Goal: Task Accomplishment & Management: Manage account settings

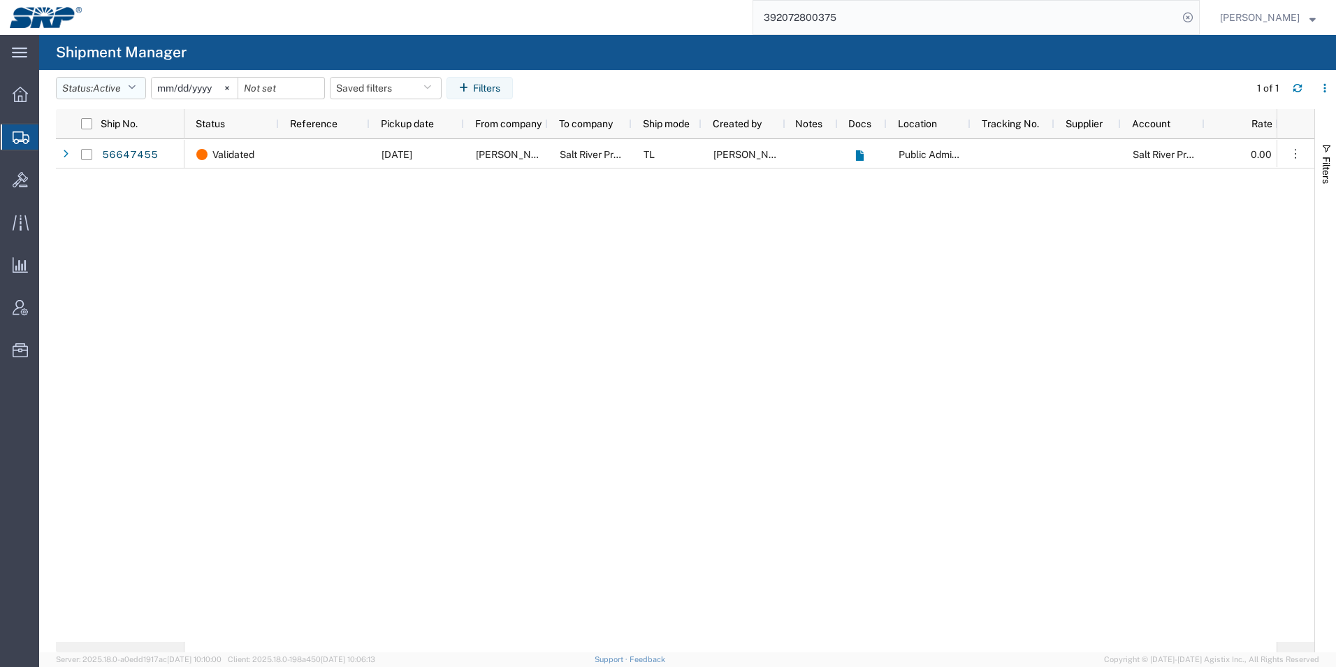
click at [117, 89] on span "Active" at bounding box center [107, 87] width 28 height 11
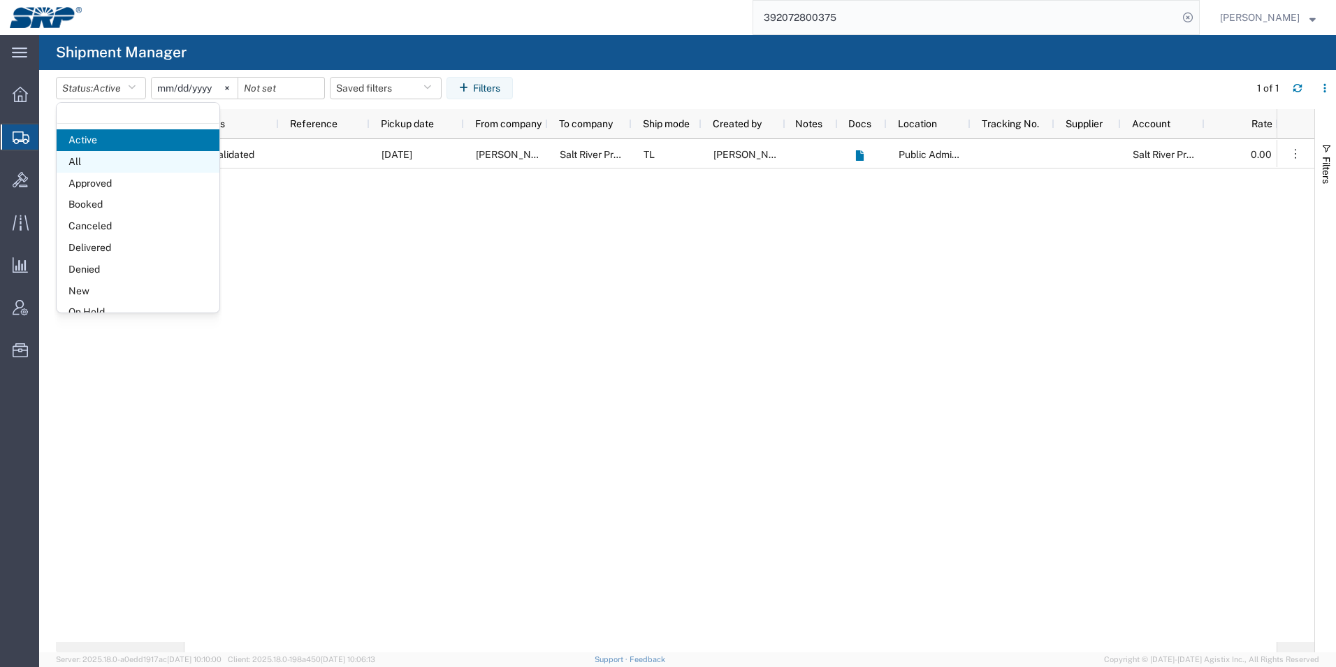
click at [85, 158] on span "All" at bounding box center [138, 162] width 163 height 22
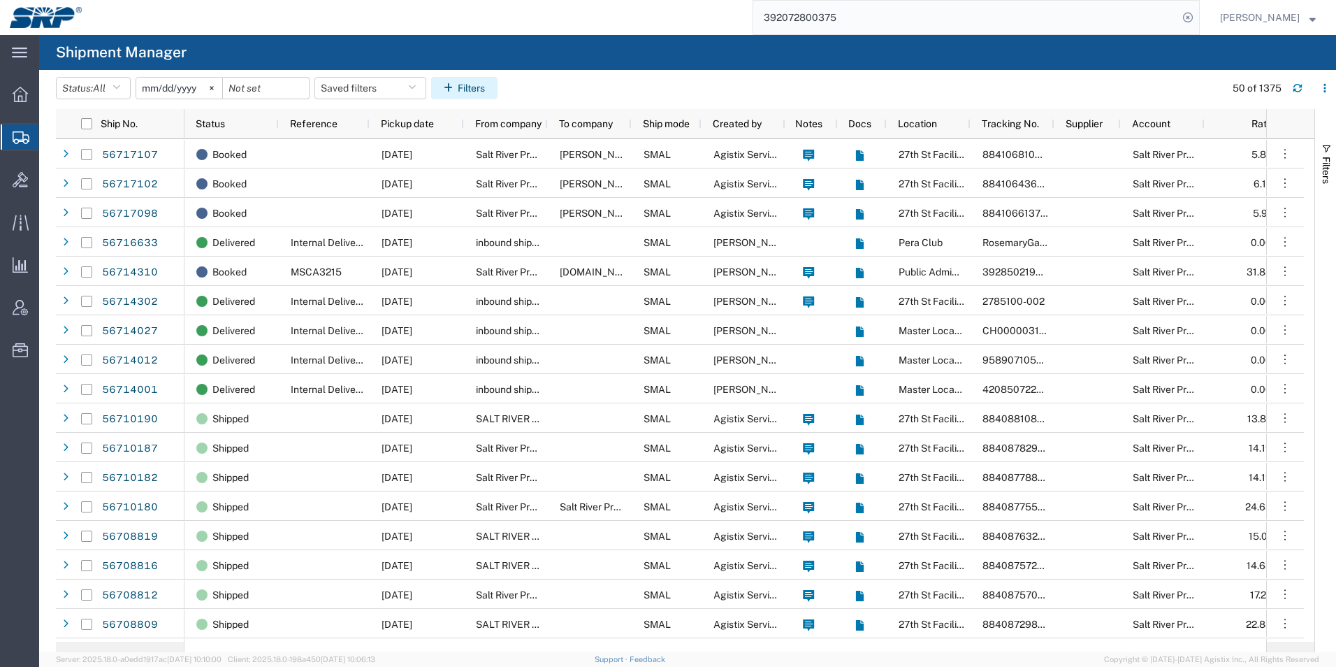
click at [471, 82] on button "Filters" at bounding box center [464, 88] width 66 height 22
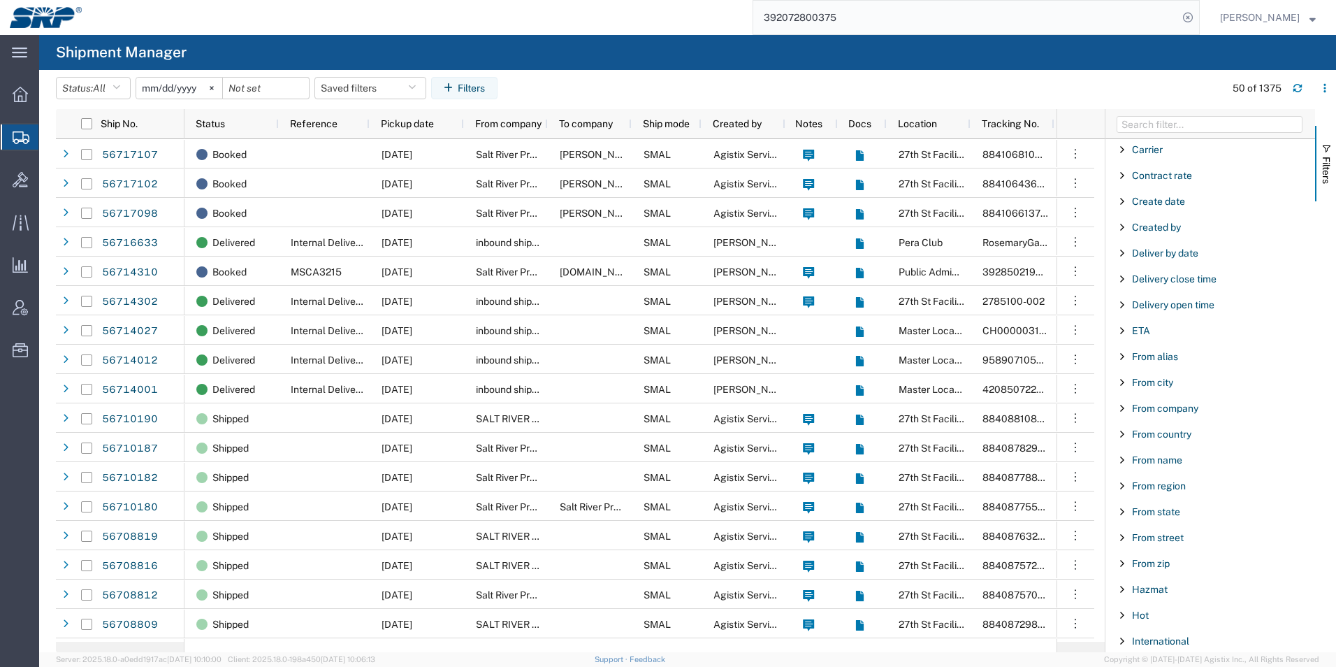
scroll to position [140, 0]
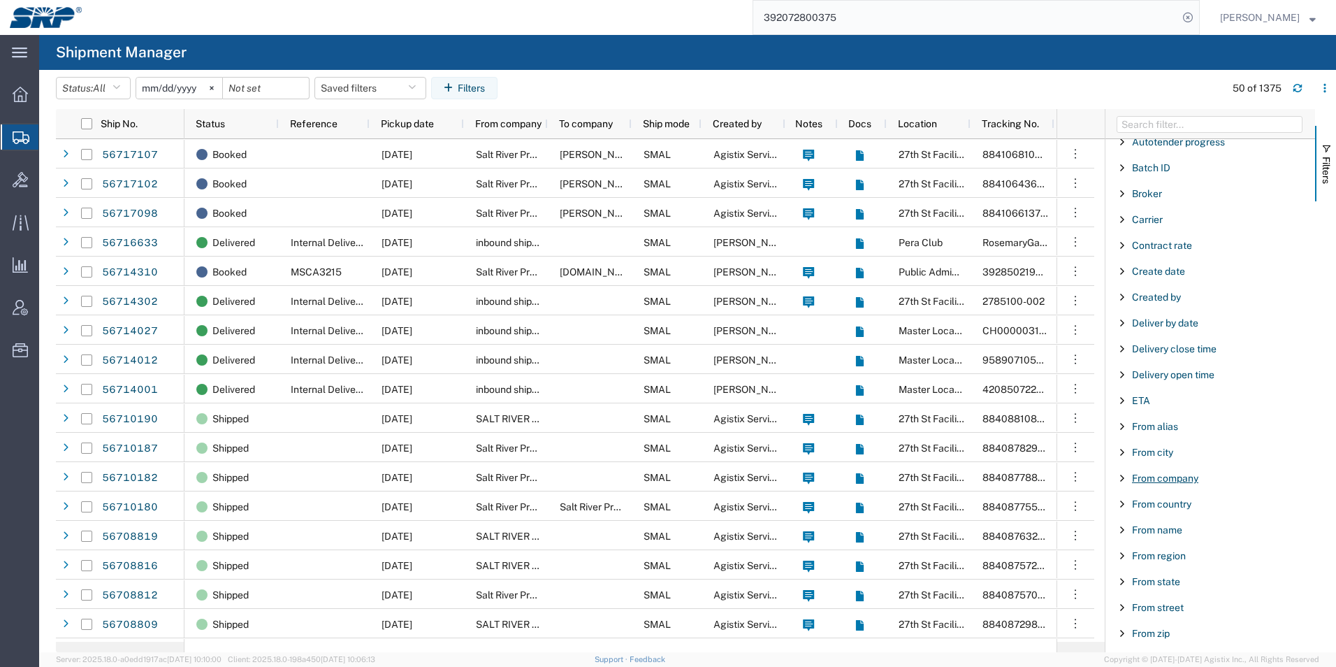
click at [1176, 477] on span "From company" at bounding box center [1165, 477] width 66 height 11
type input "thomas"
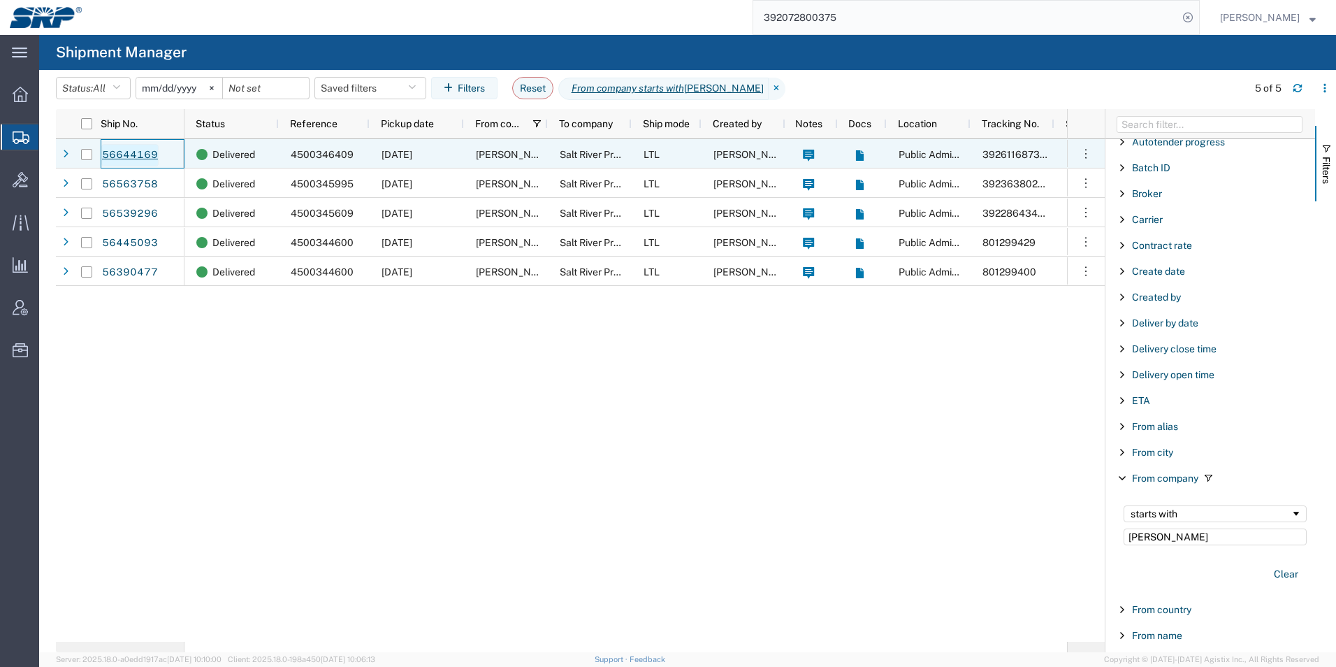
click at [140, 154] on link "56644169" at bounding box center [129, 155] width 57 height 22
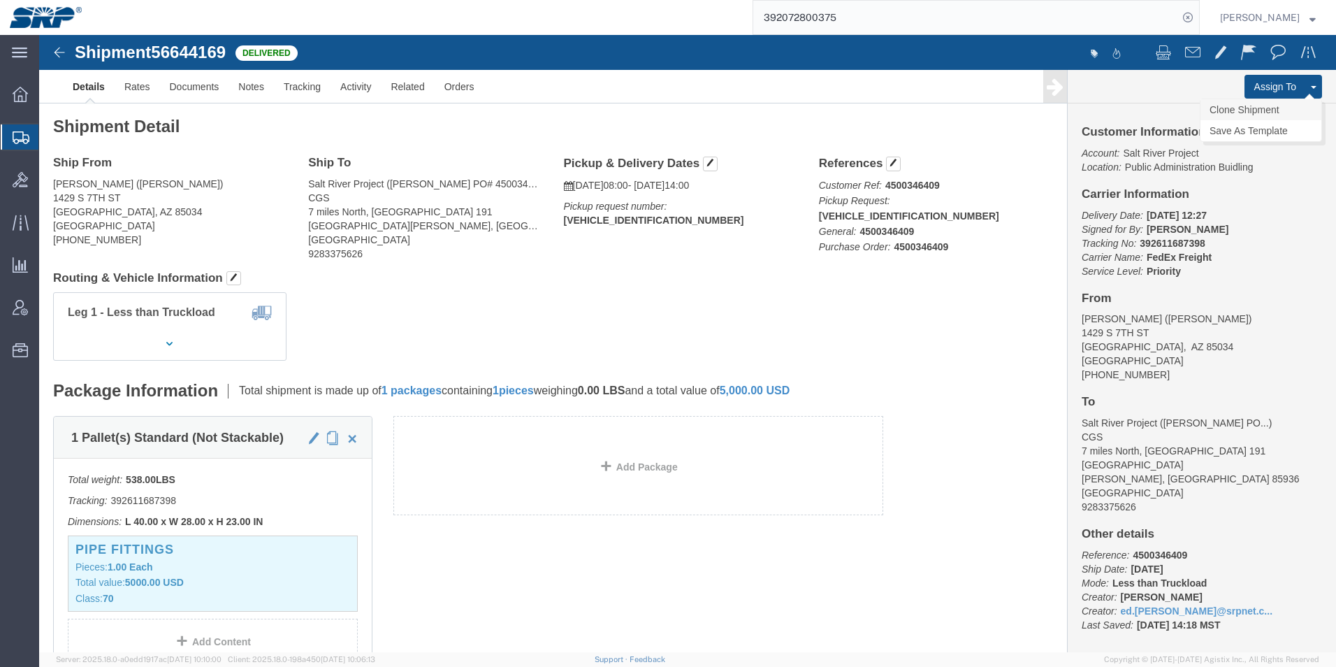
click link "Clone Shipment"
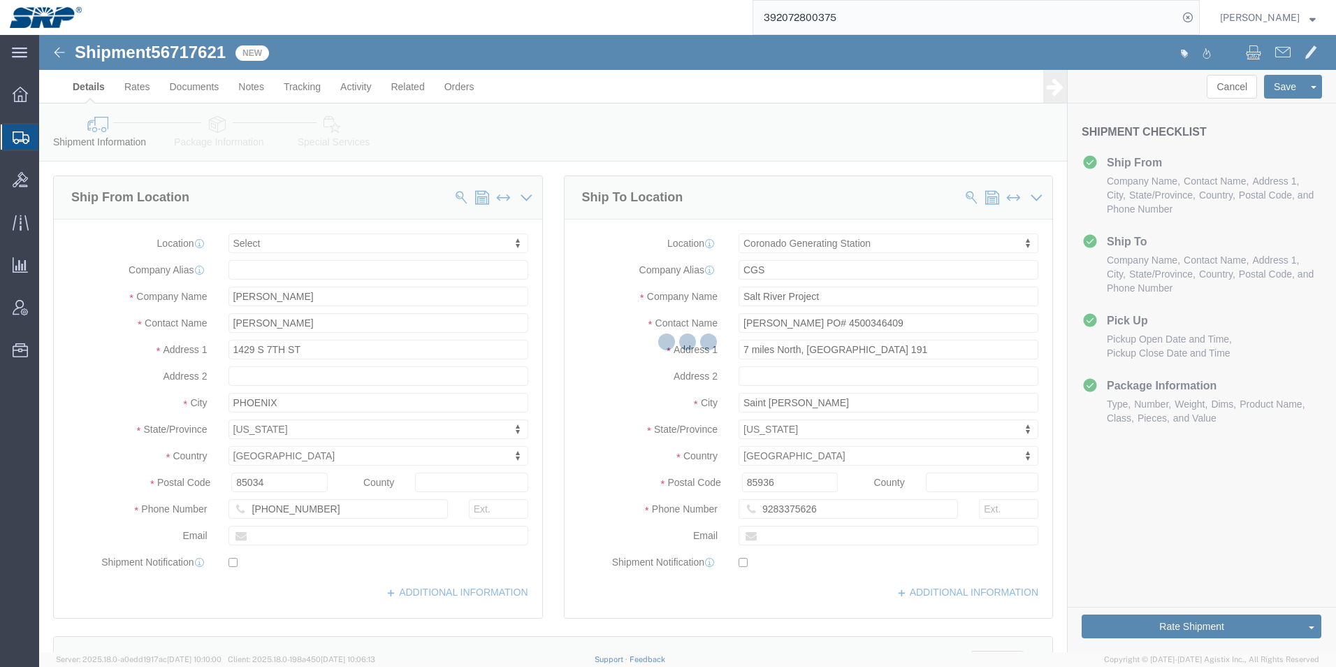
select select
select select "54827"
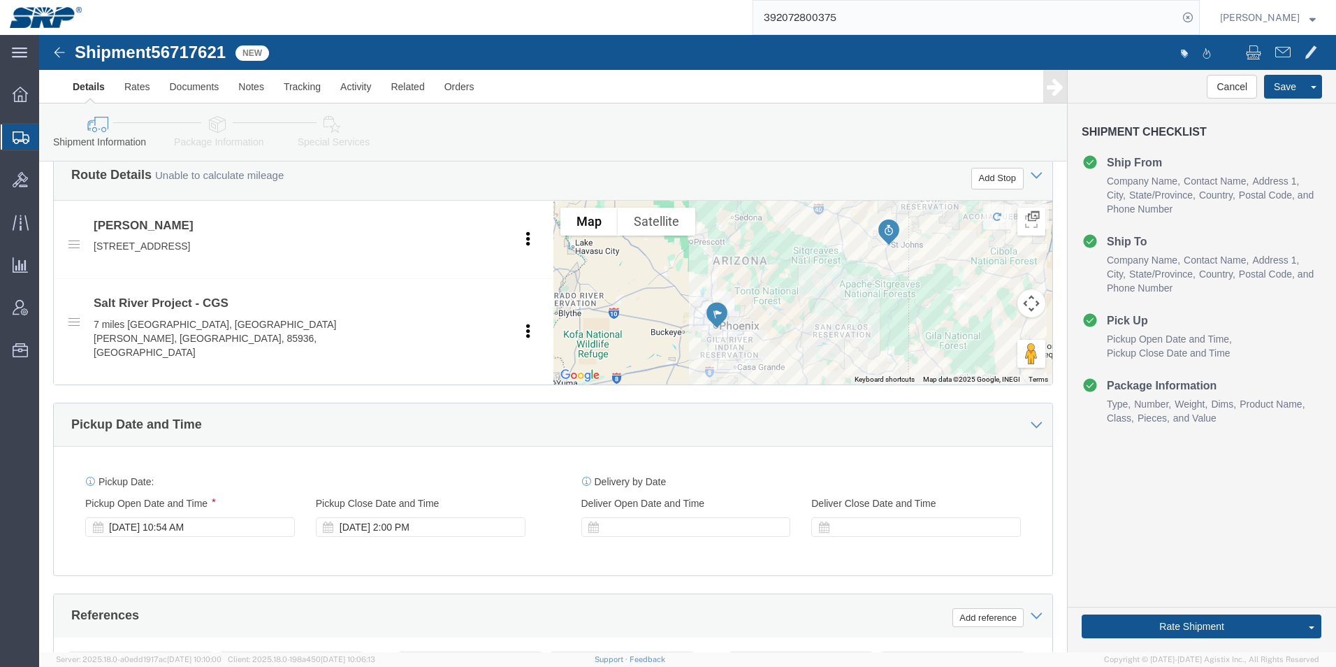
scroll to position [559, 0]
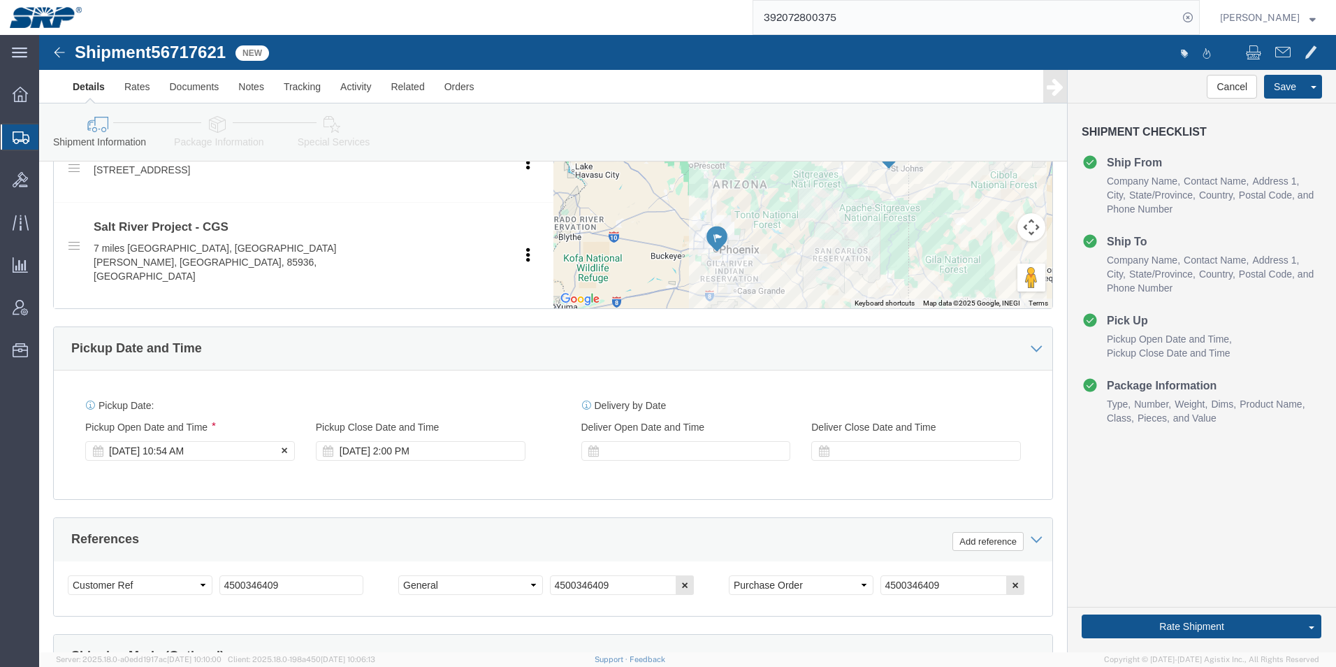
click div "Sep 04 2025 10:54 AM"
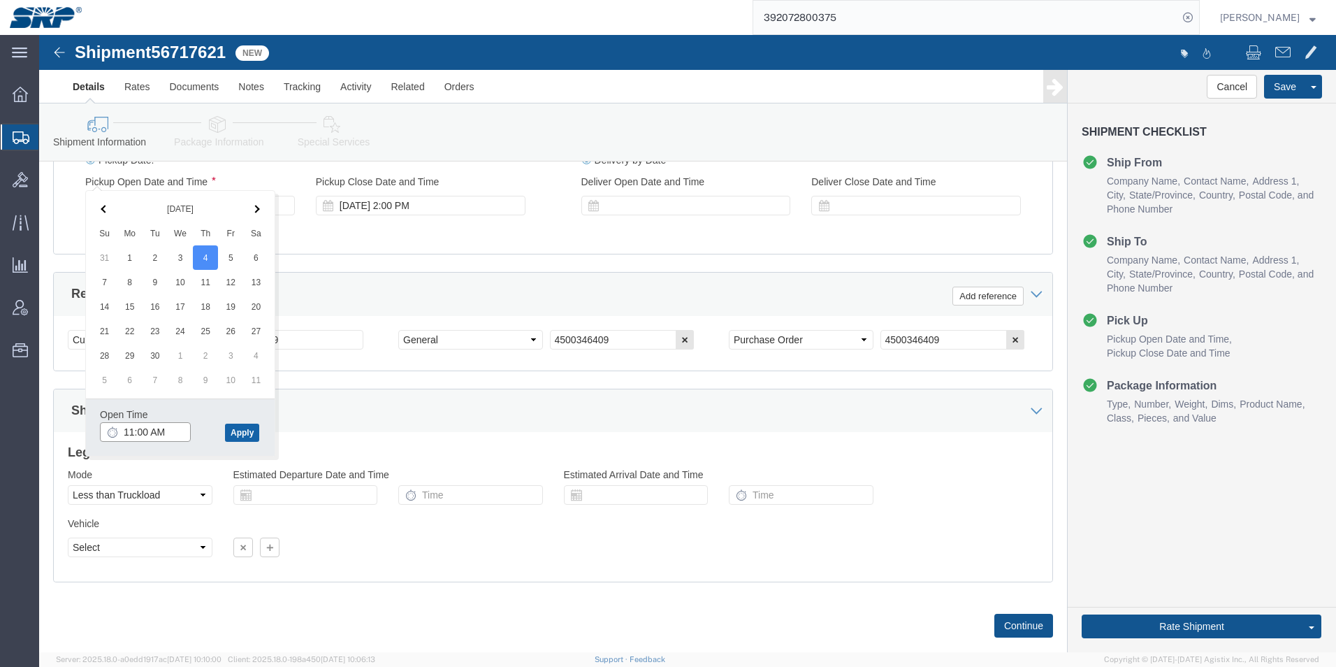
type input "11:00 AM"
click button "Apply"
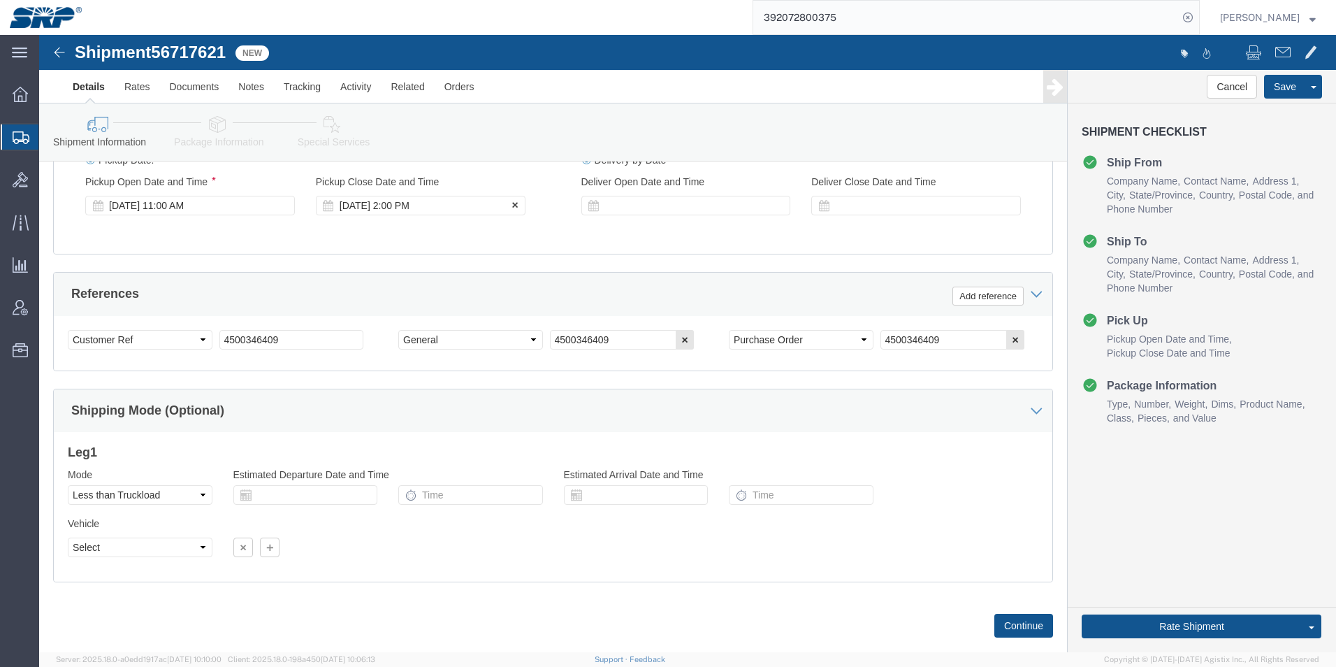
click div "Sep 04 2025 2:00 PM"
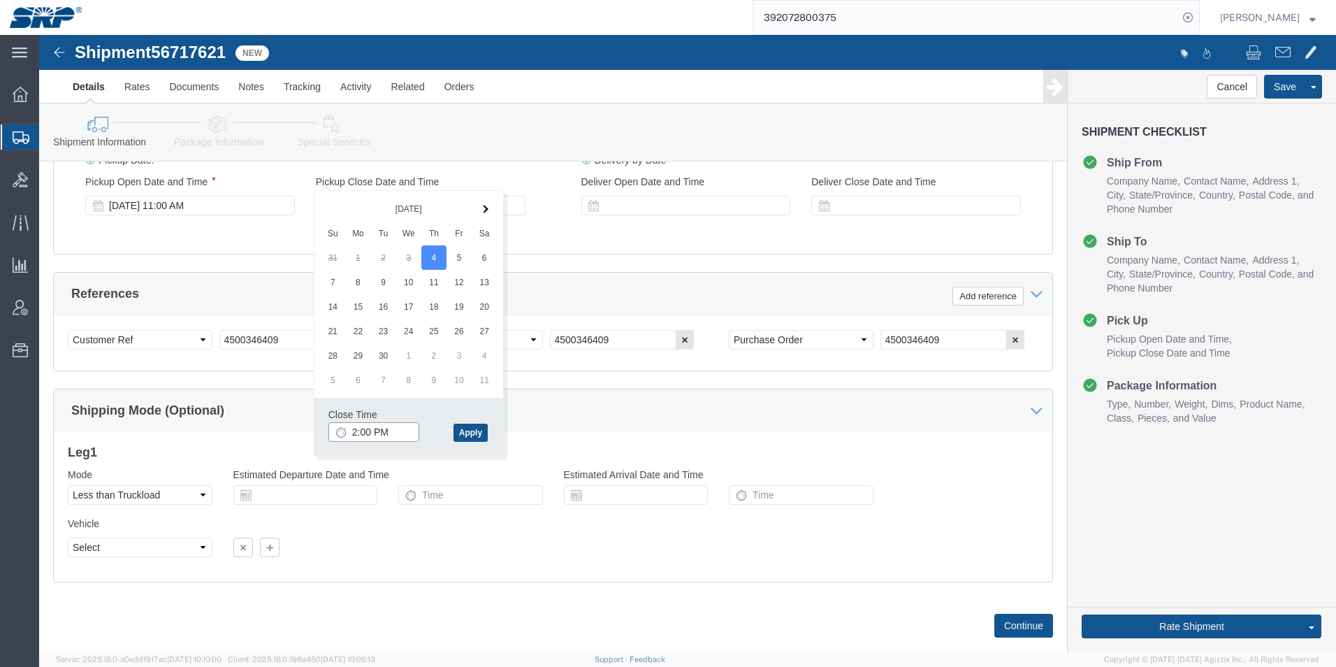
click input "2:00 PM"
type input "2:30 PM"
click button "Apply"
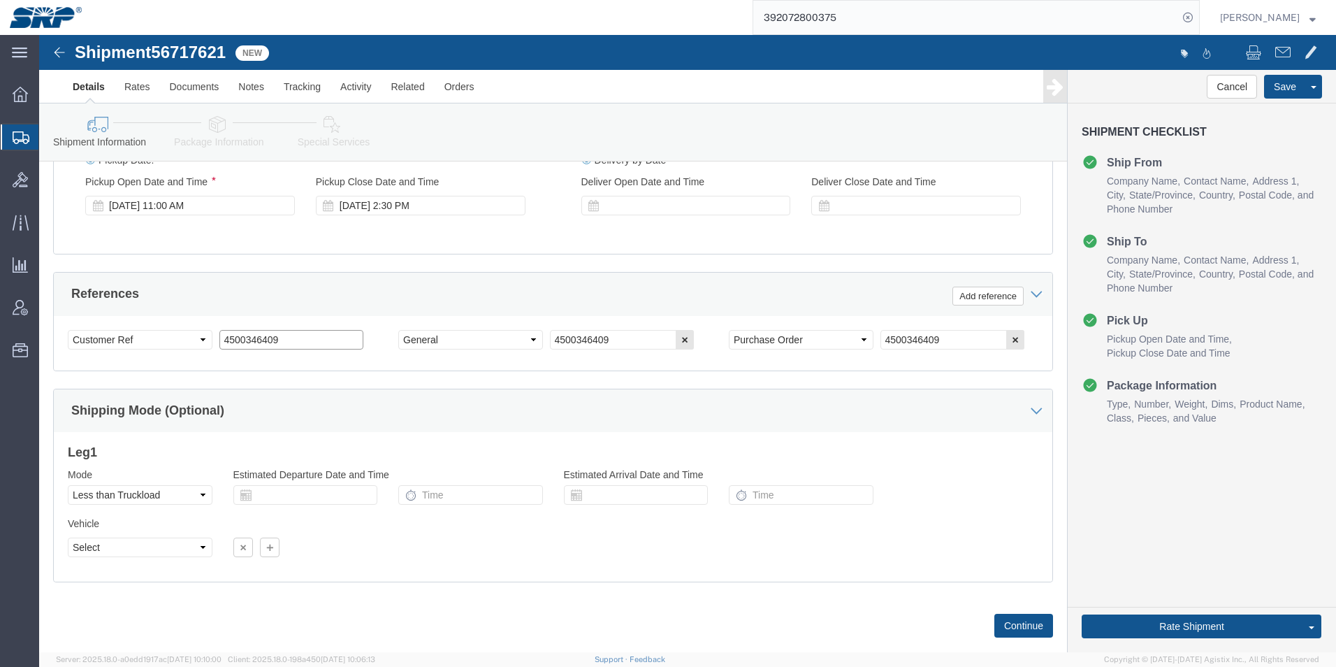
click input "4500346409"
type input "4500346988"
click button "Continue"
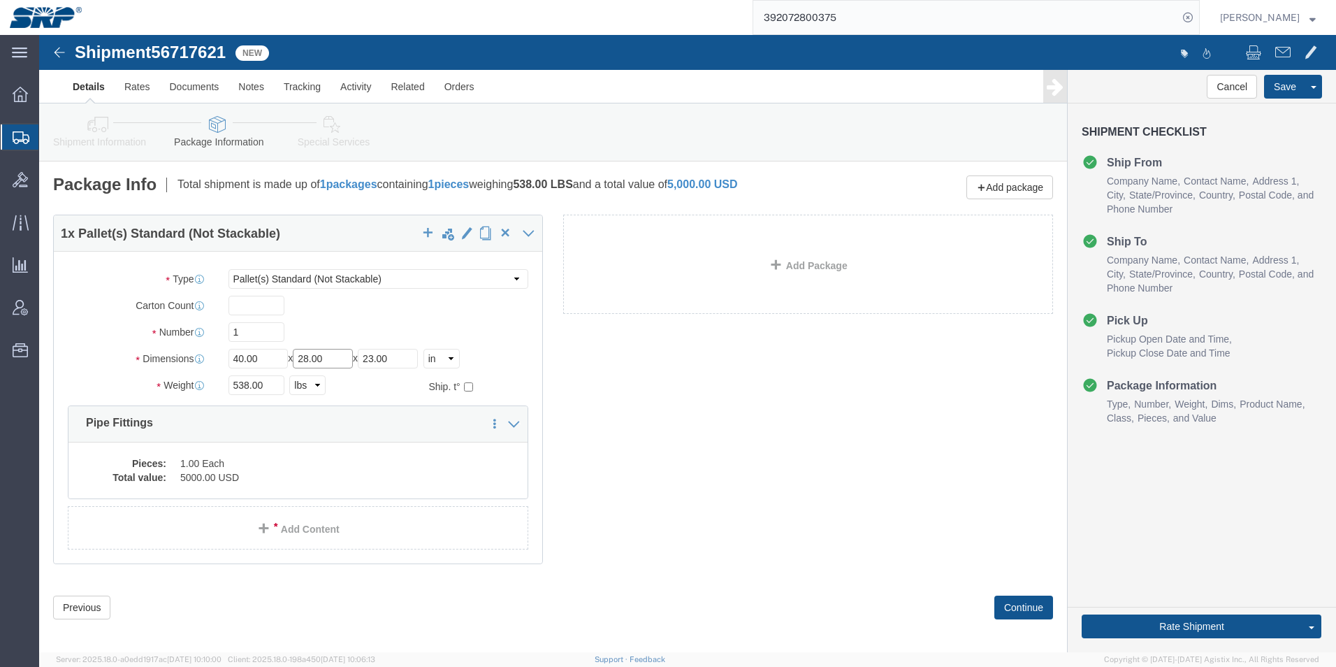
drag, startPoint x: 299, startPoint y: 321, endPoint x: 171, endPoint y: 310, distance: 128.3
click div "Package Type Select Bale(s) Basket(s) Bolt(s) Bottle(s) Buckets Bulk Bundle(s) …"
type input "20"
type input "14"
drag, startPoint x: 223, startPoint y: 353, endPoint x: 137, endPoint y: 343, distance: 86.5
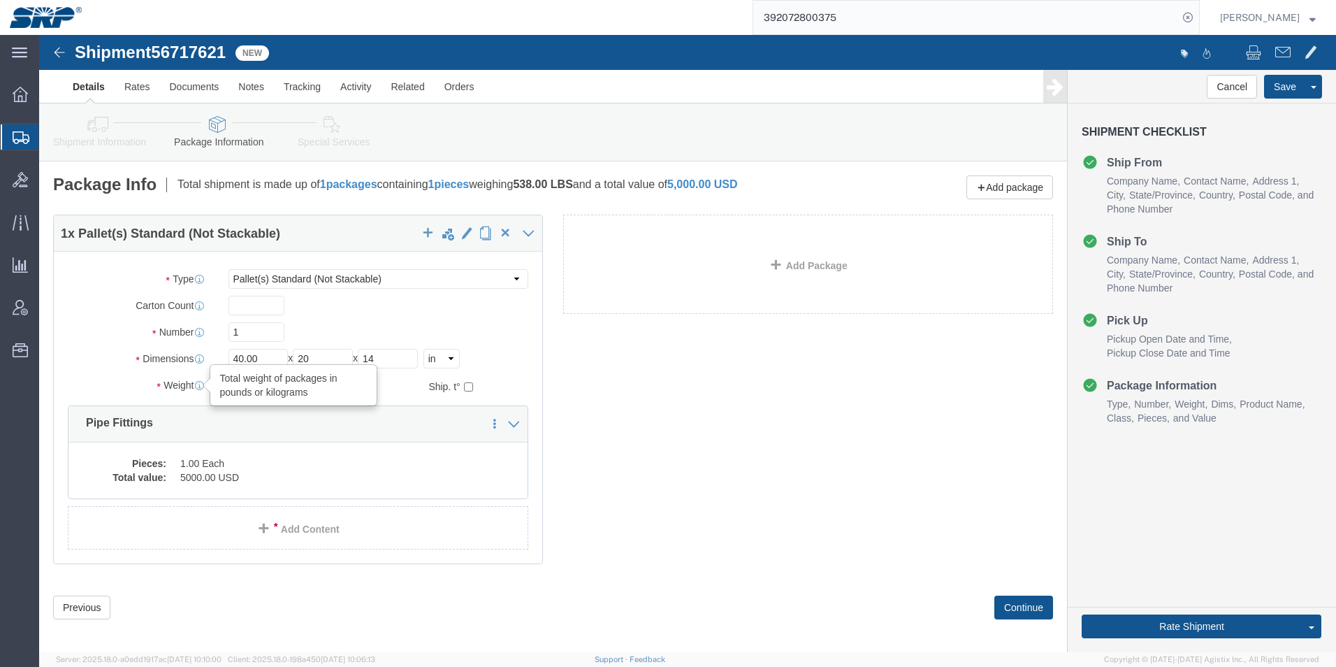
click div "Weight Total weight of packages in pounds or kilograms 538.00 Select kgs lbs Sh…"
type input "206"
click button "Continue"
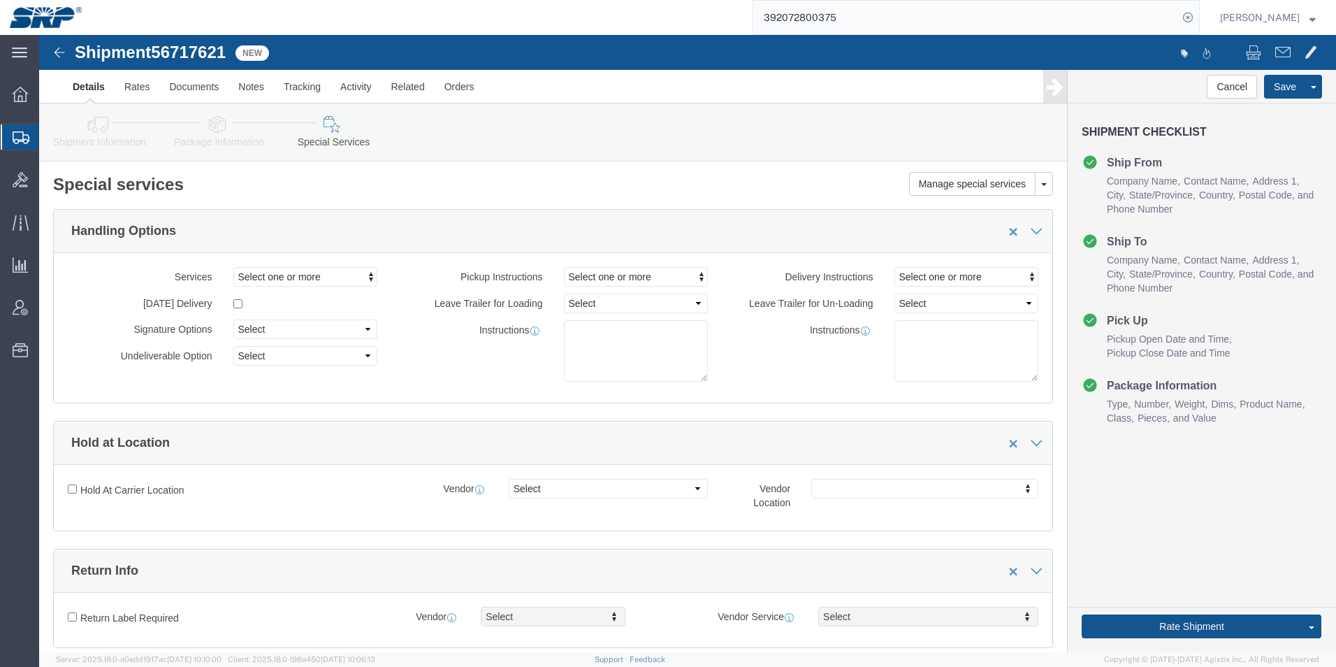
click link "Shipment Information"
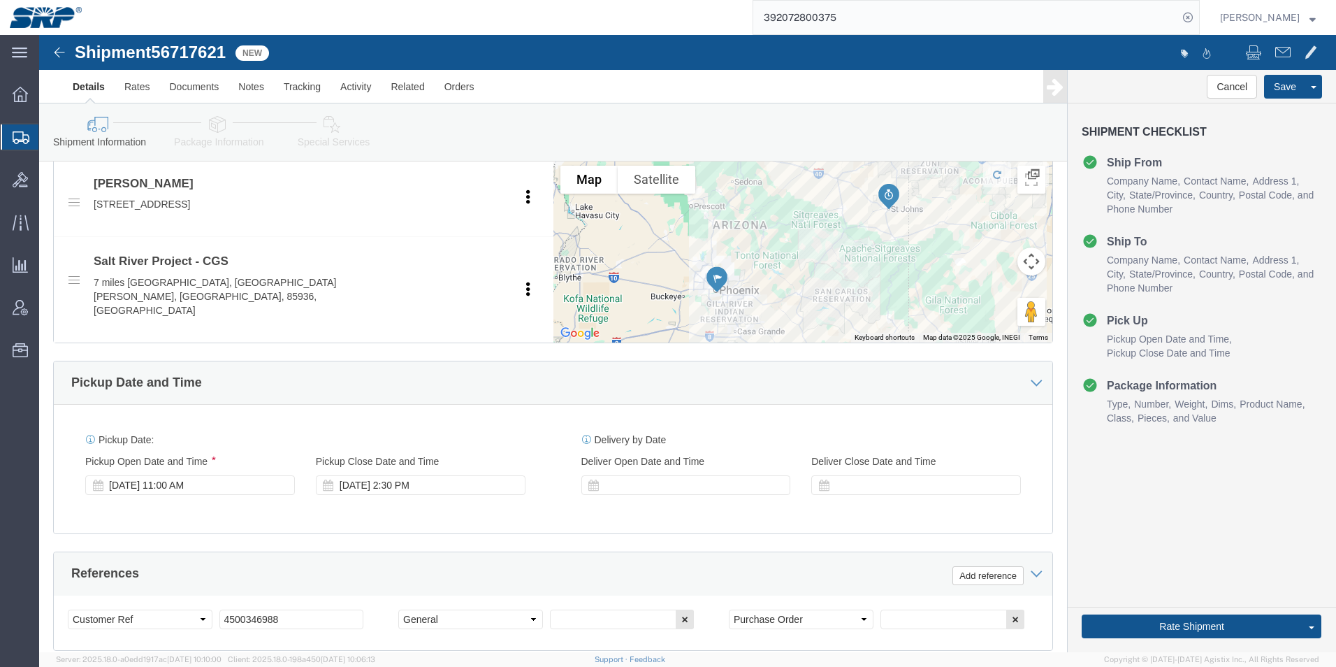
click link "Package Information"
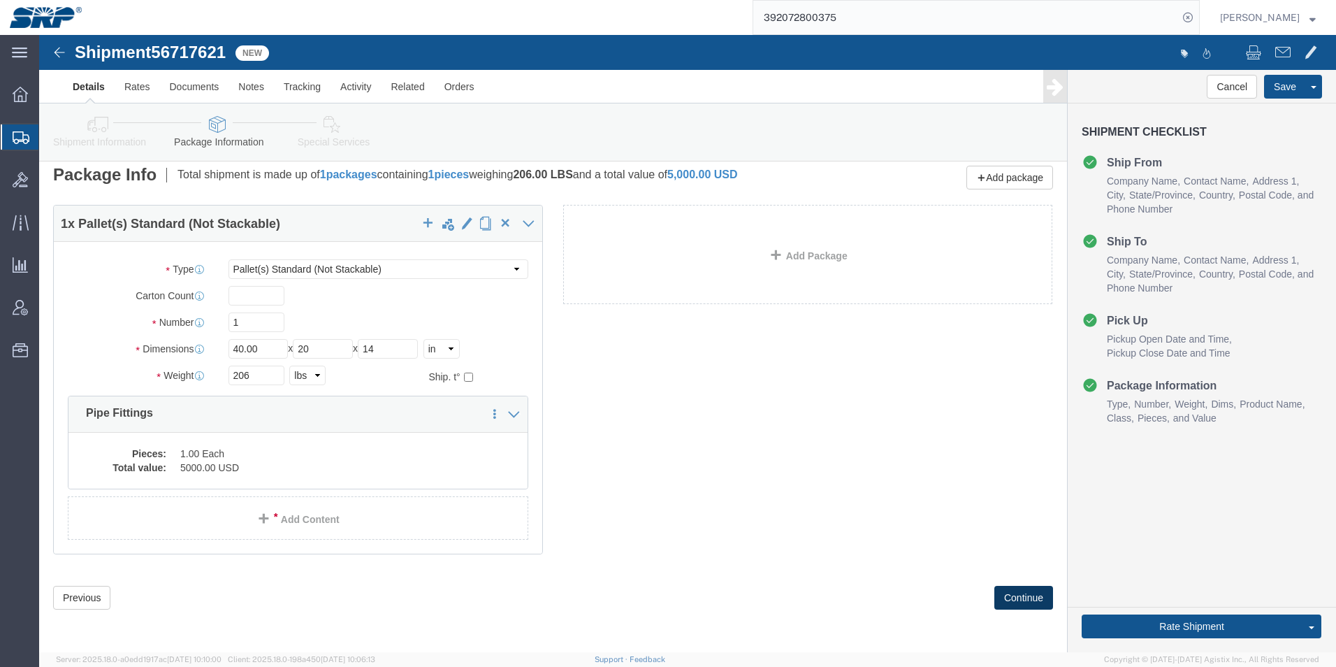
click button "Continue"
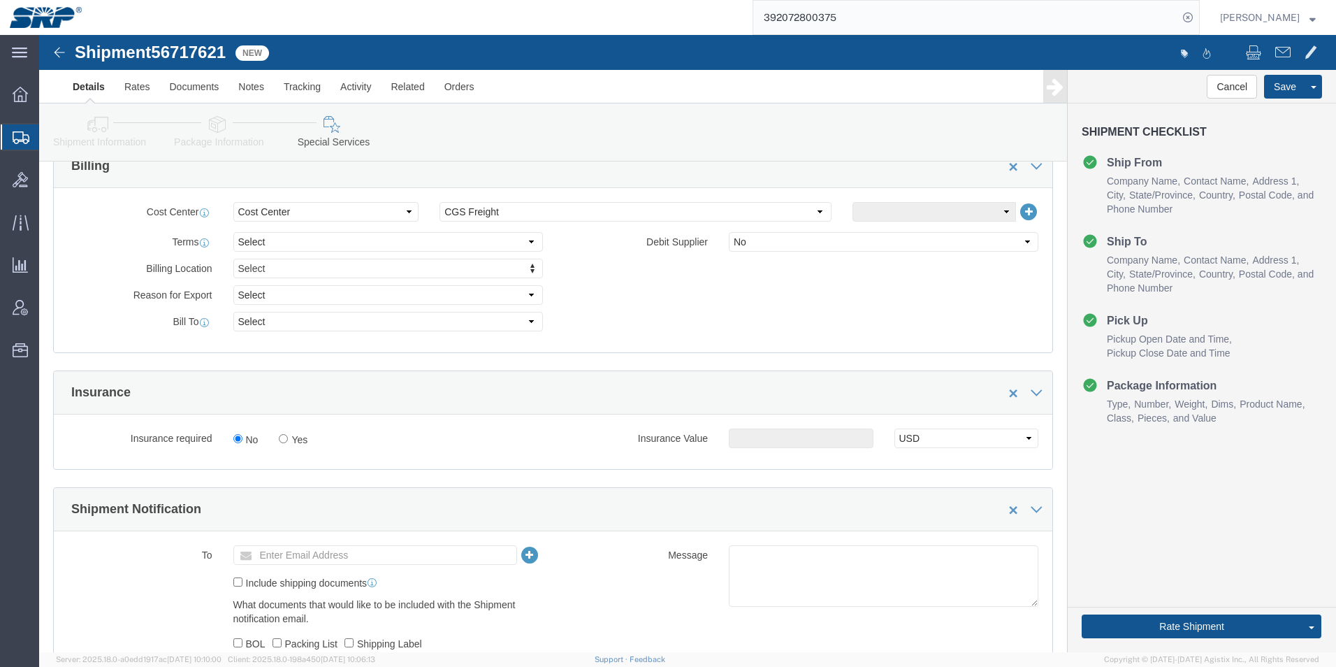
scroll to position [639, 0]
click select "Select Recipient Account Sender/Shipper Third Party Account"
select select "RCPN"
click select "Select Recipient Account Sender/Shipper Third Party Account"
type input "Salt River Project"
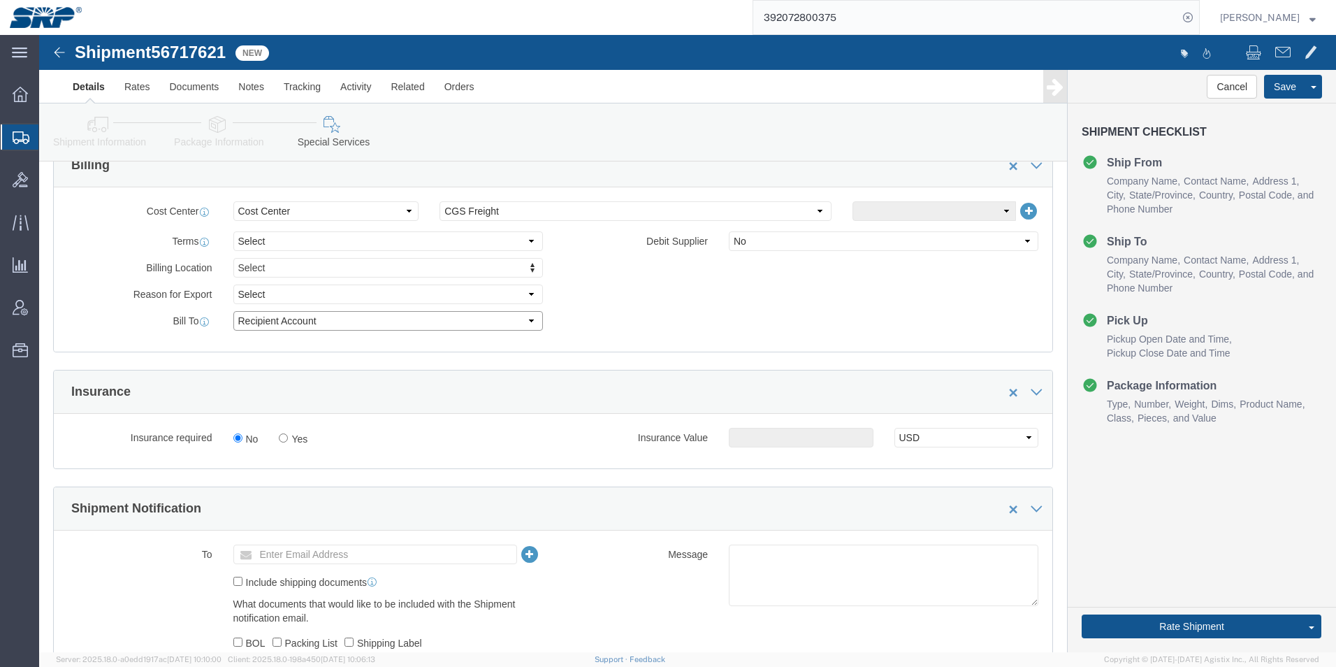
type input "7 miles North, [GEOGRAPHIC_DATA] 191"
select select "US"
select select "AZ"
type input "9283375626"
type input "[PERSON_NAME] PO# 4500346409"
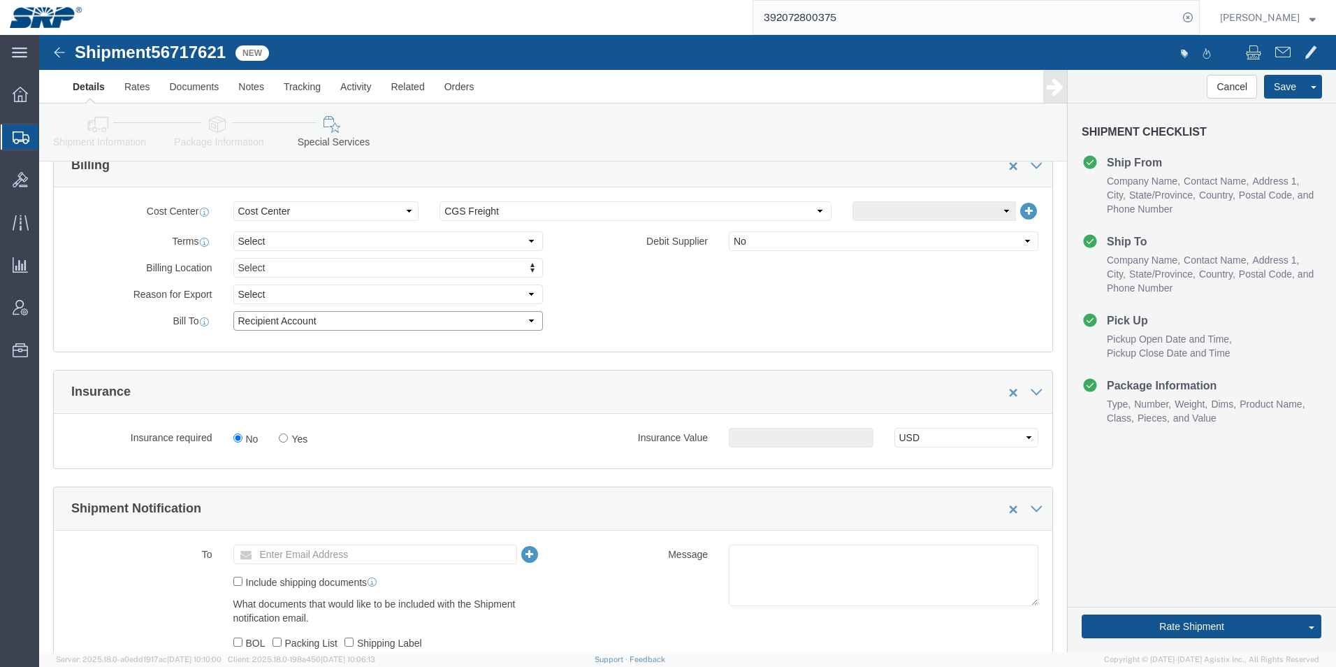
type input "Saint [PERSON_NAME]"
type input "85936"
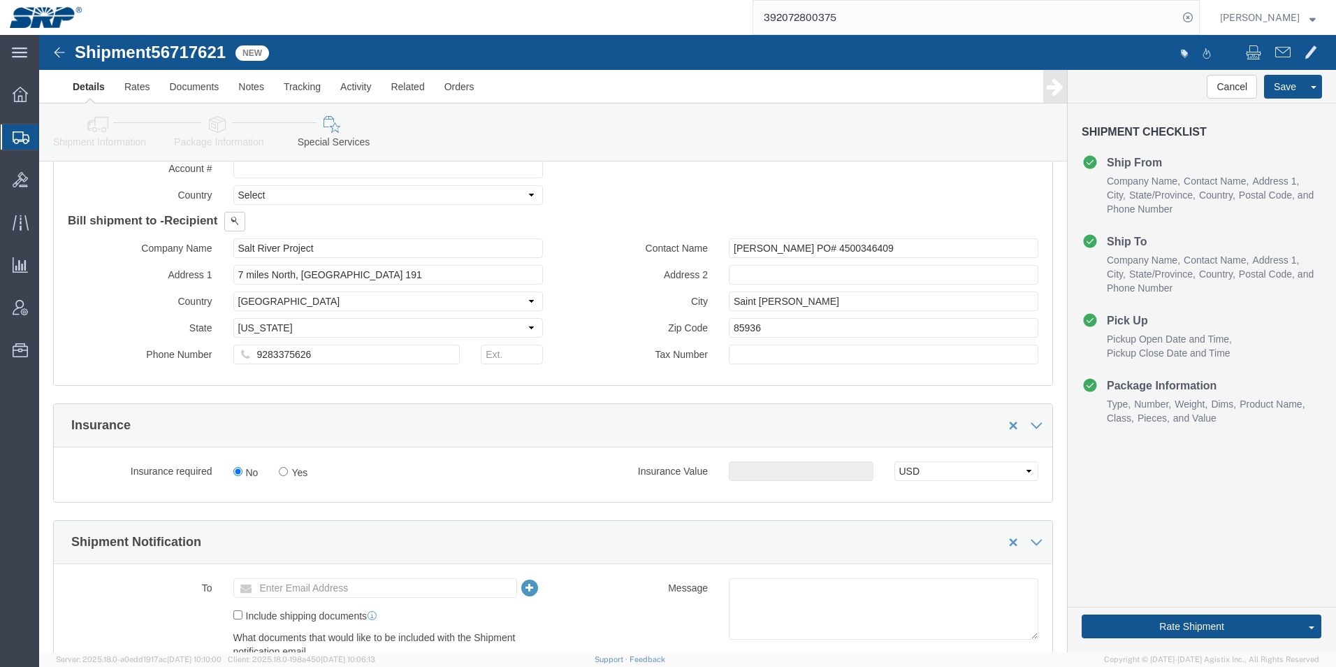
scroll to position [918, 0]
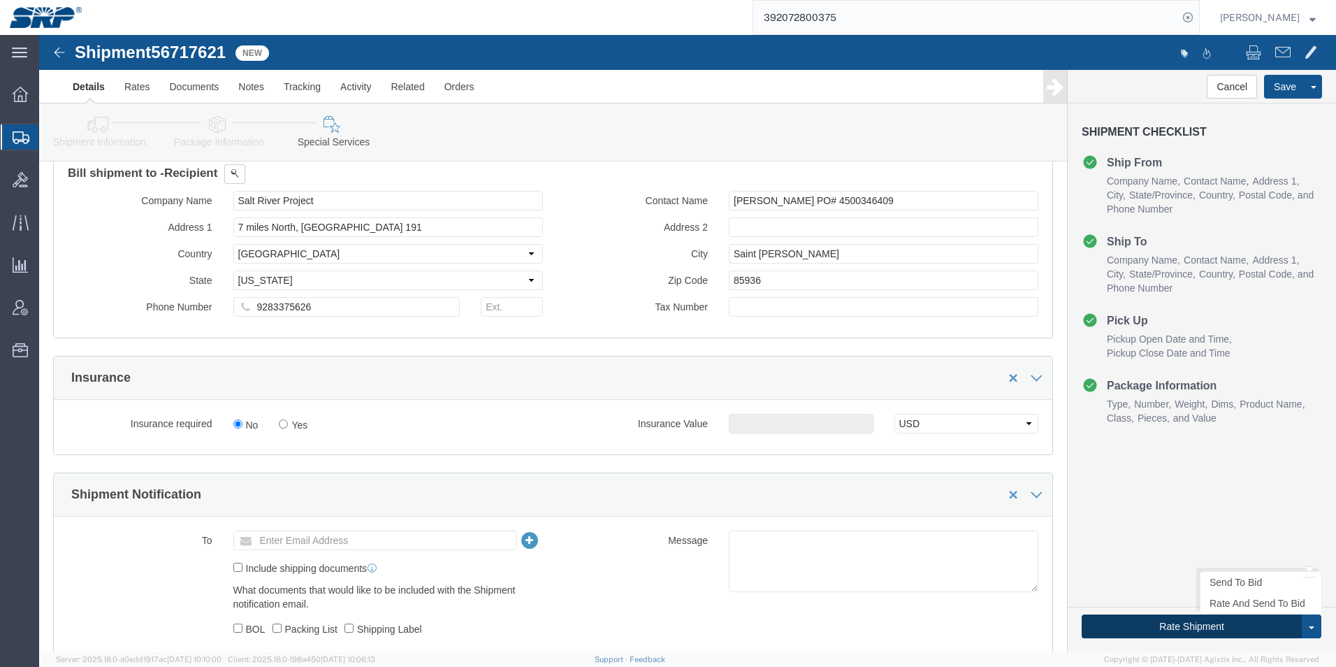
click button "Rate Shipment"
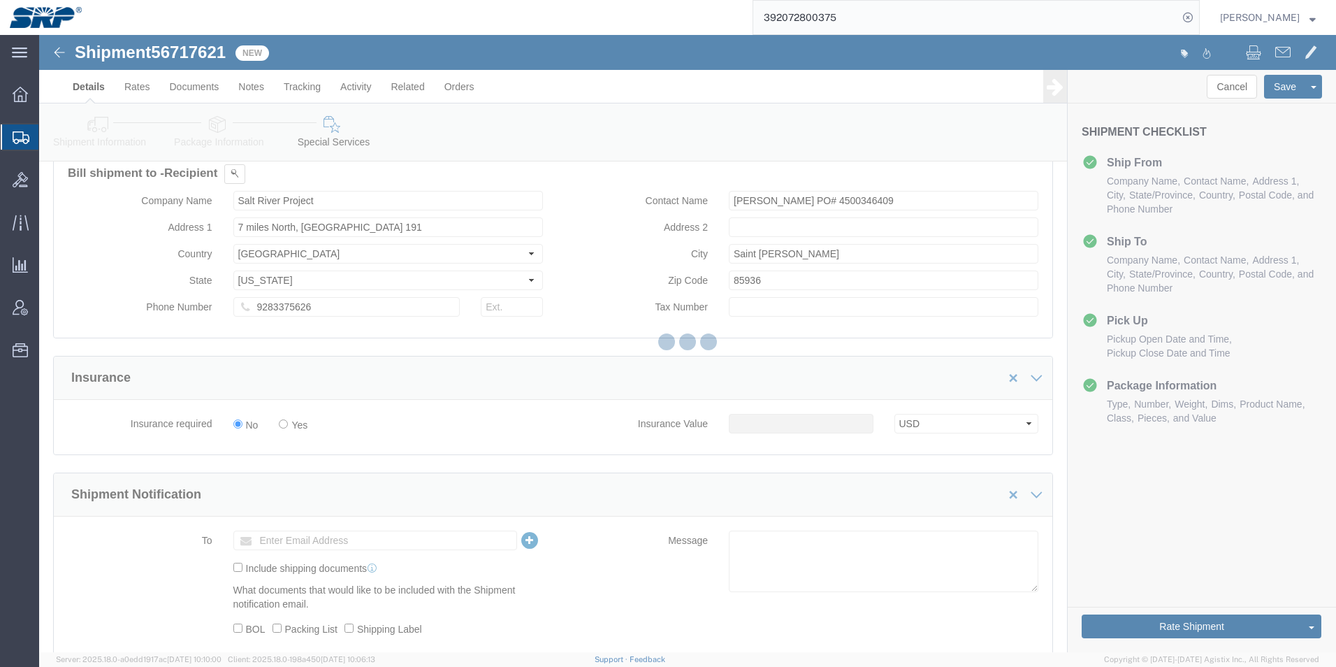
scroll to position [0, 0]
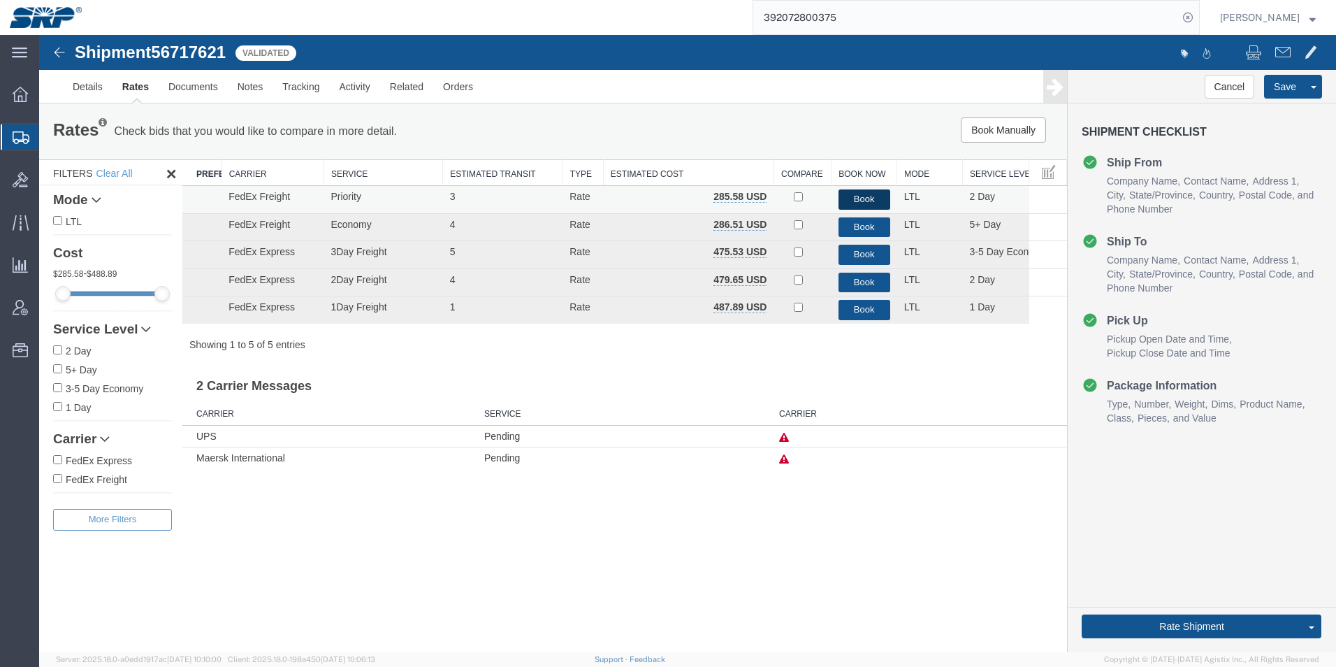
click at [859, 198] on button "Book" at bounding box center [864, 199] width 52 height 20
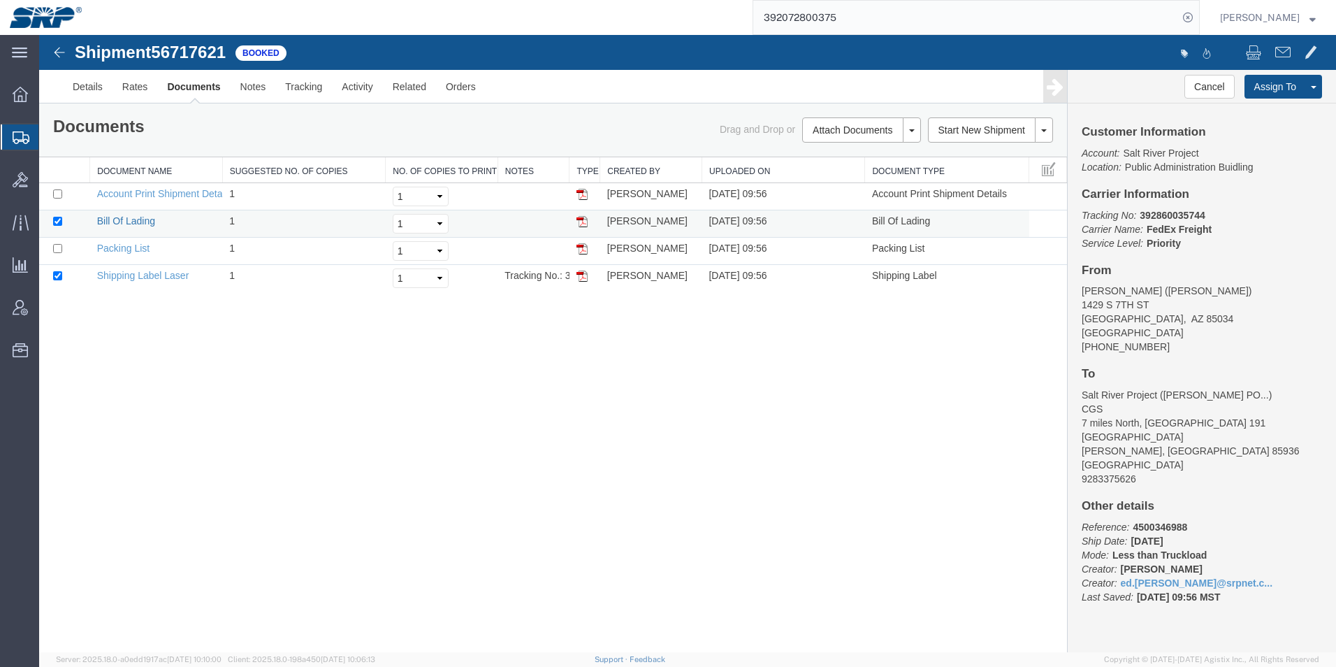
click at [118, 218] on link "Bill Of Lading" at bounding box center [126, 220] width 58 height 11
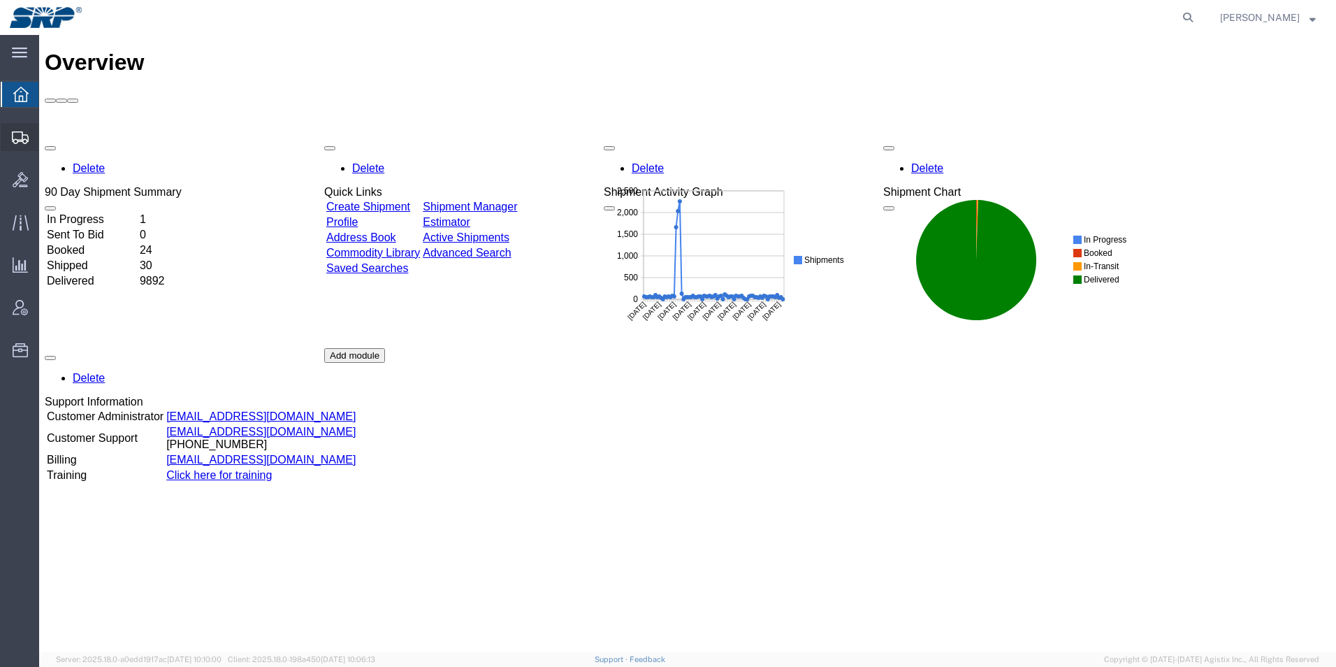
click at [14, 138] on icon at bounding box center [20, 137] width 17 height 13
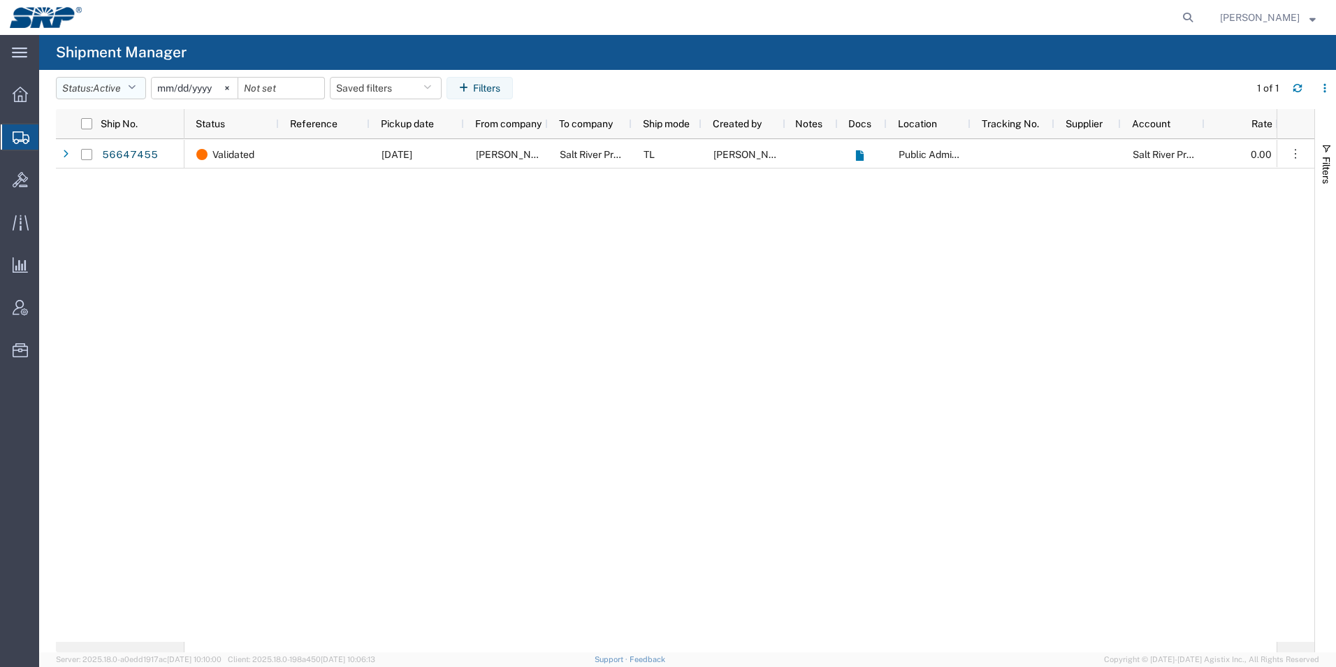
click at [121, 85] on span "Active" at bounding box center [107, 87] width 28 height 11
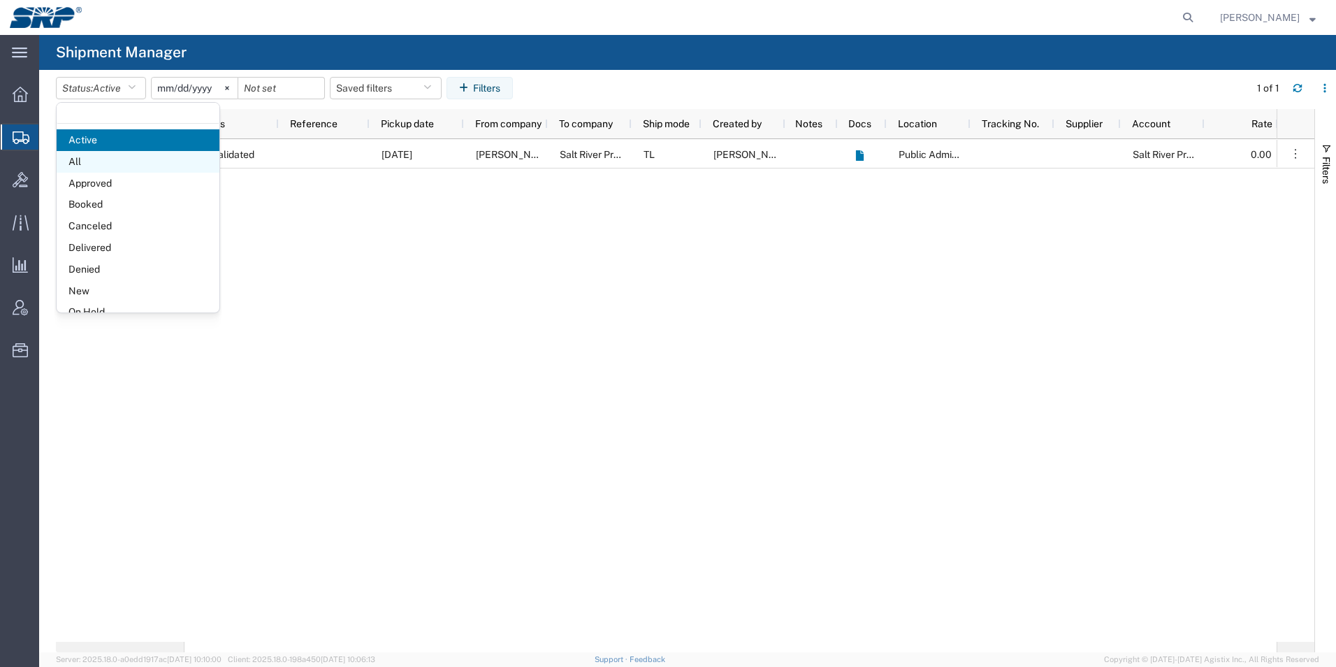
click at [86, 161] on span "All" at bounding box center [138, 162] width 163 height 22
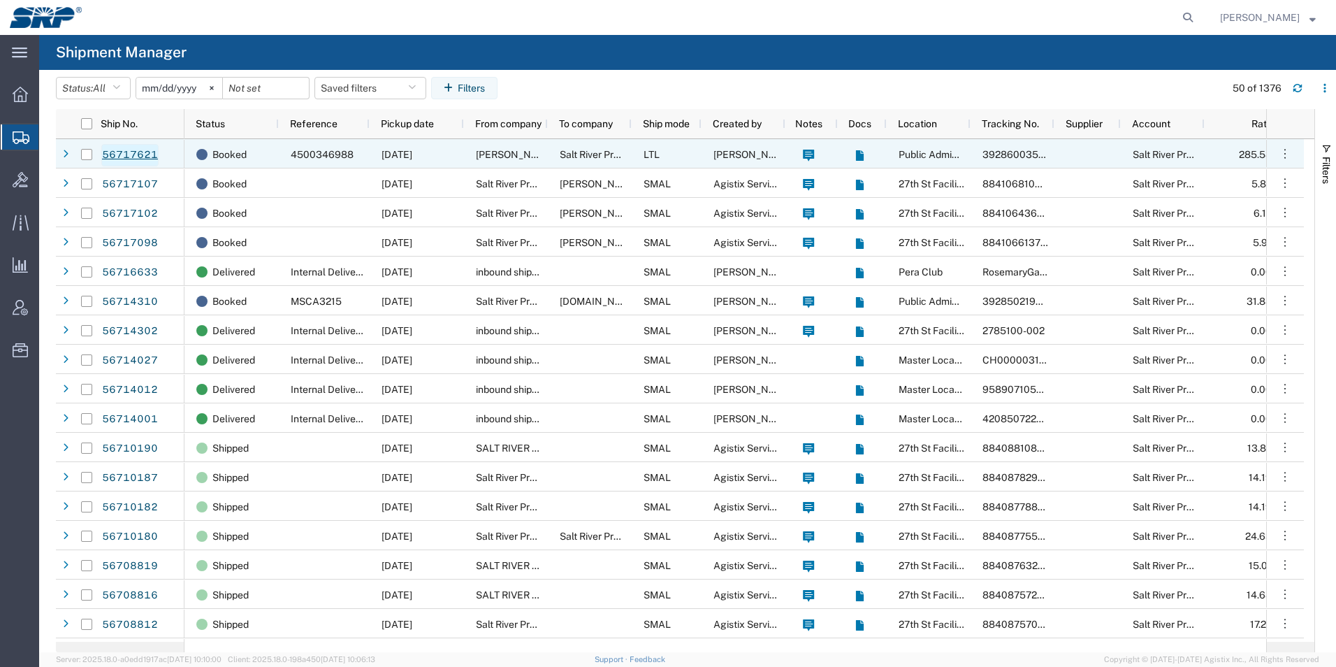
click at [140, 154] on link "56717621" at bounding box center [129, 155] width 57 height 22
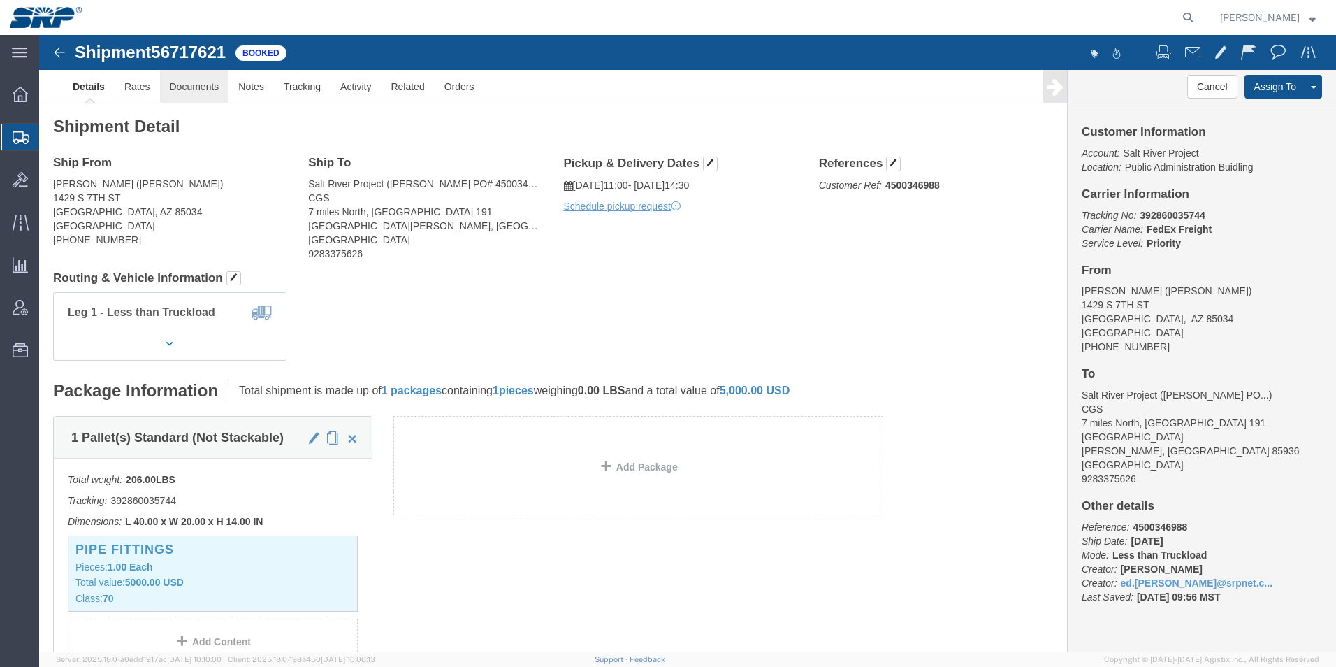
click link "Documents"
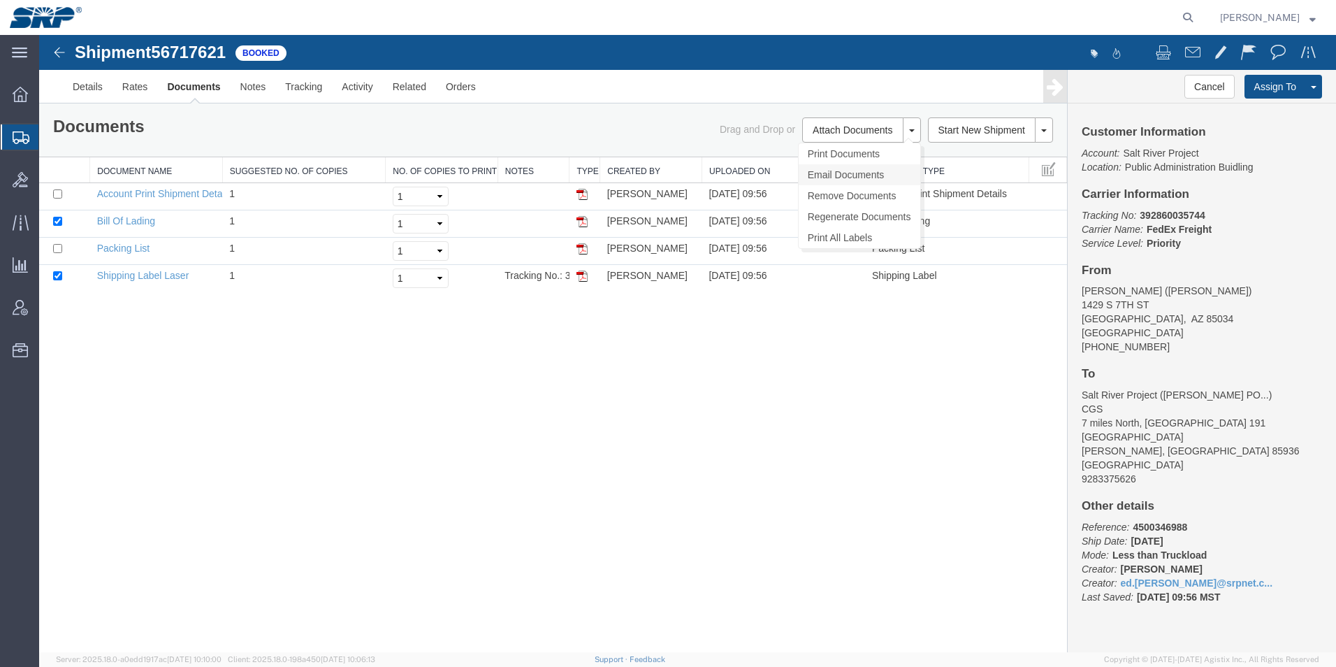
click at [817, 173] on link "Email Documents" at bounding box center [860, 174] width 122 height 21
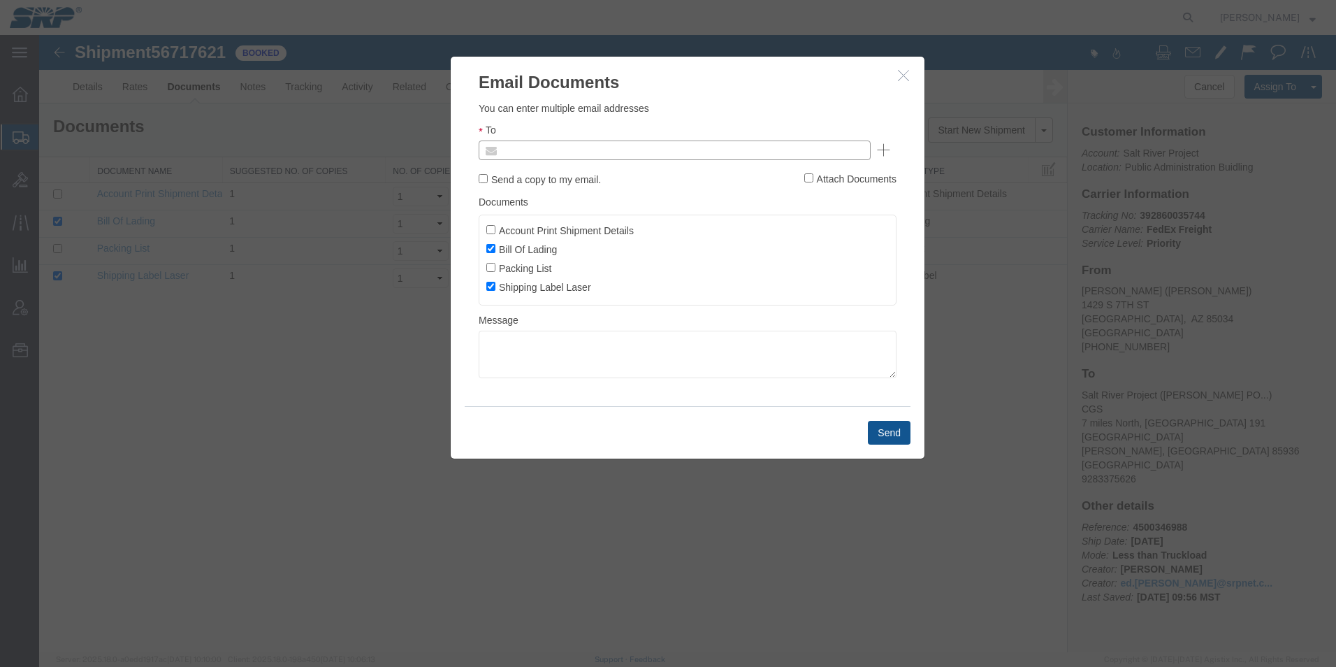
click at [567, 143] on input "text" at bounding box center [579, 150] width 163 height 18
type input "[DOMAIN_NAME]"
click at [889, 439] on button "Send" at bounding box center [889, 433] width 43 height 24
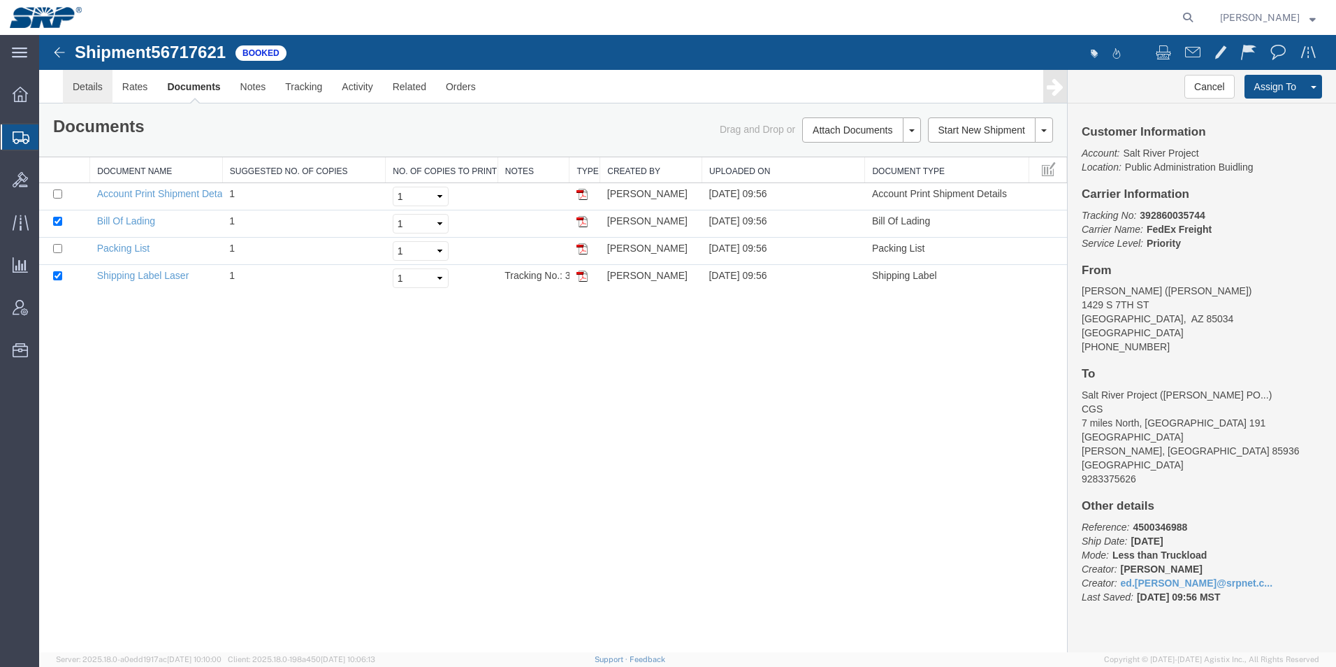
click at [74, 83] on link "Details" at bounding box center [88, 87] width 50 height 34
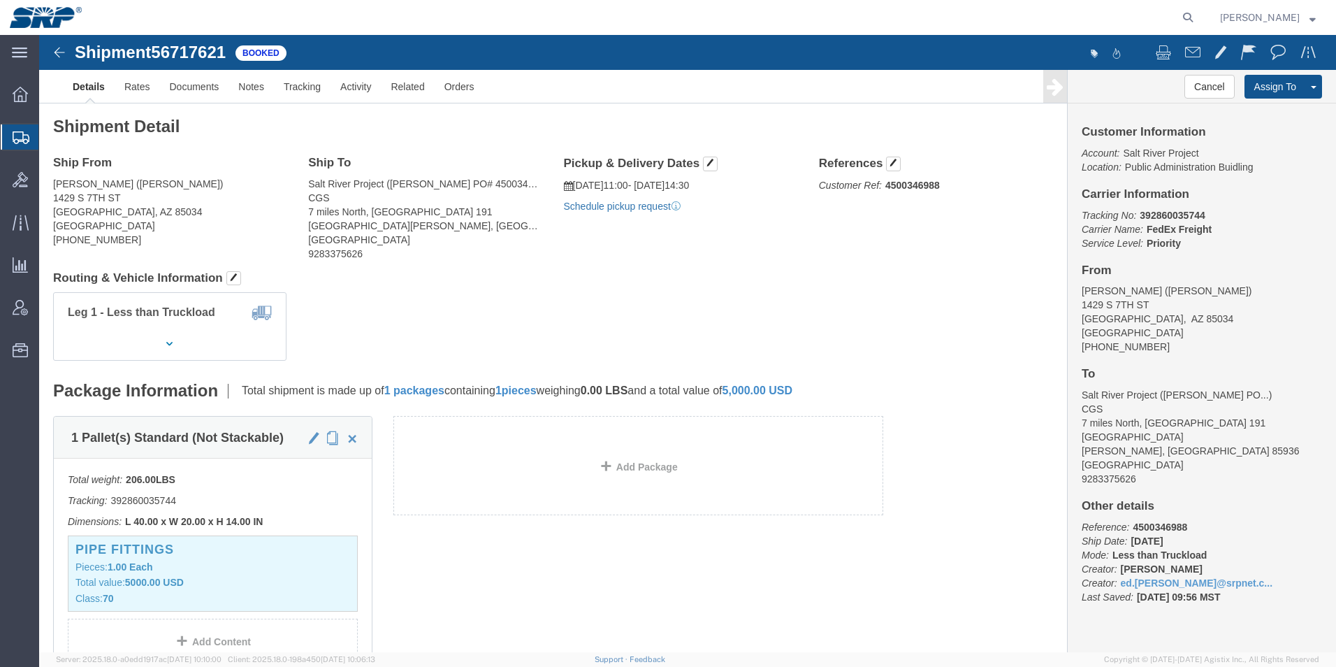
click link "Schedule pickup request"
click at [16, 134] on icon at bounding box center [21, 137] width 17 height 13
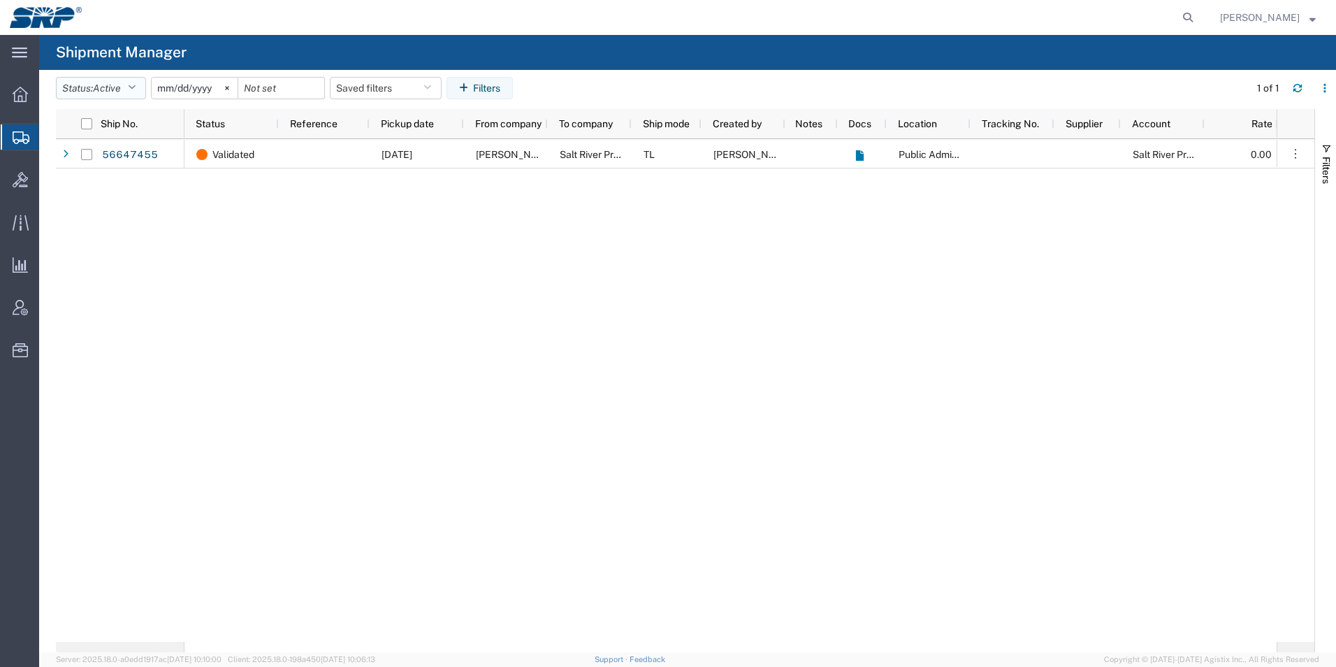
click at [89, 85] on button "Status: Active" at bounding box center [101, 88] width 90 height 22
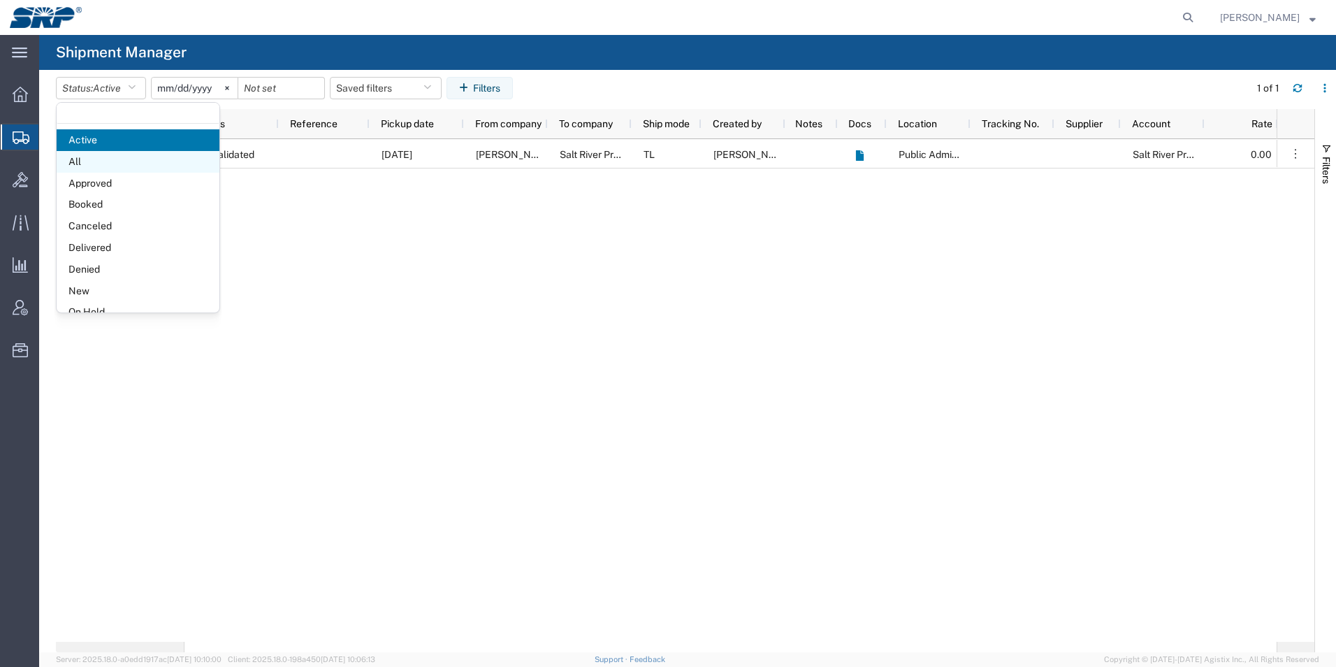
click at [75, 168] on span "All" at bounding box center [138, 162] width 163 height 22
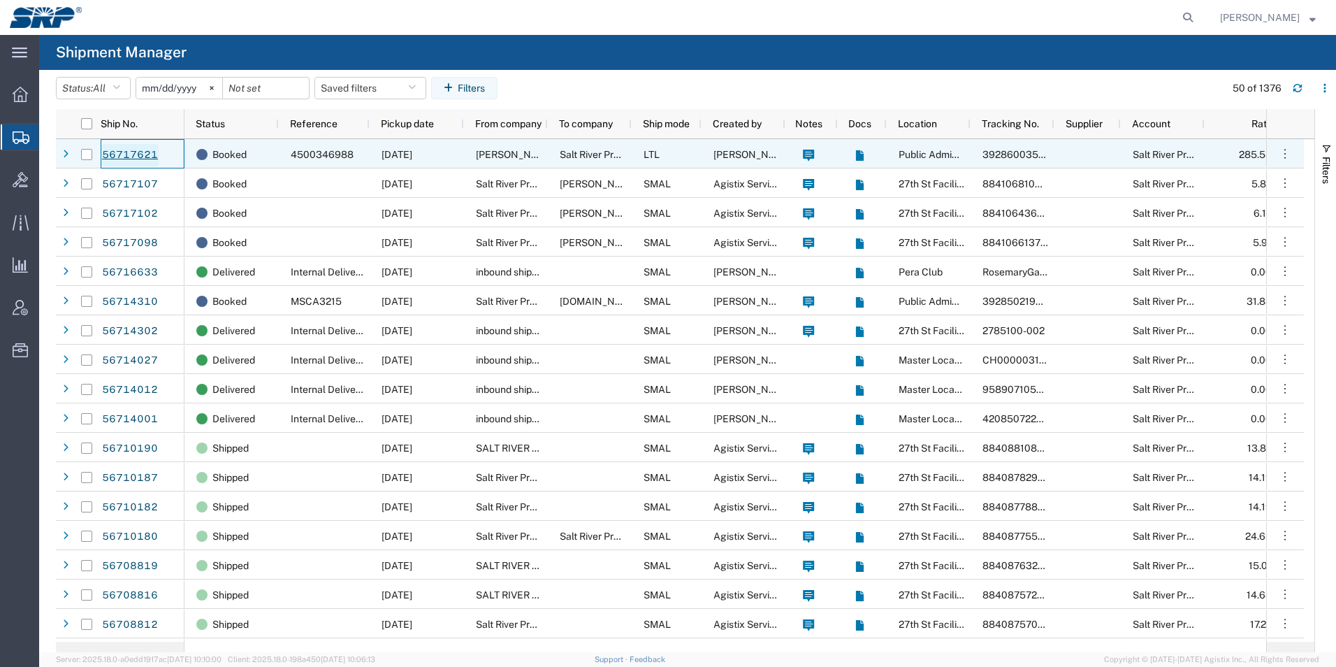
click at [131, 157] on link "56717621" at bounding box center [129, 155] width 57 height 22
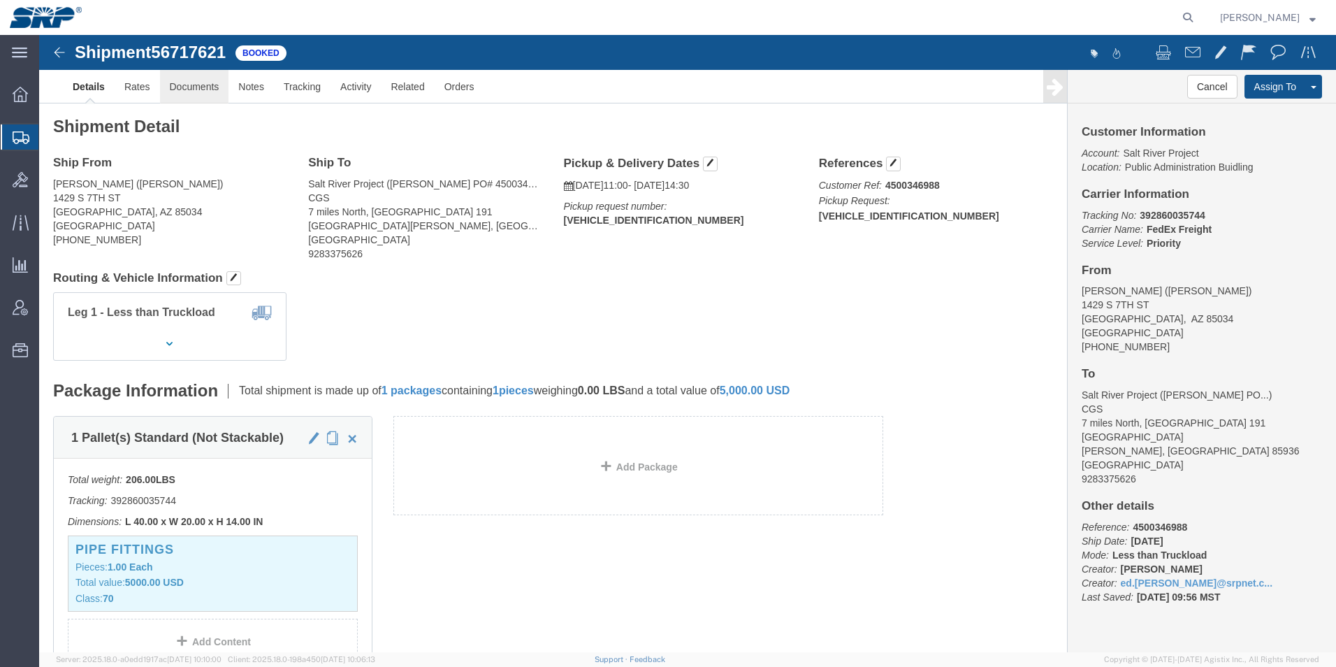
click link "Documents"
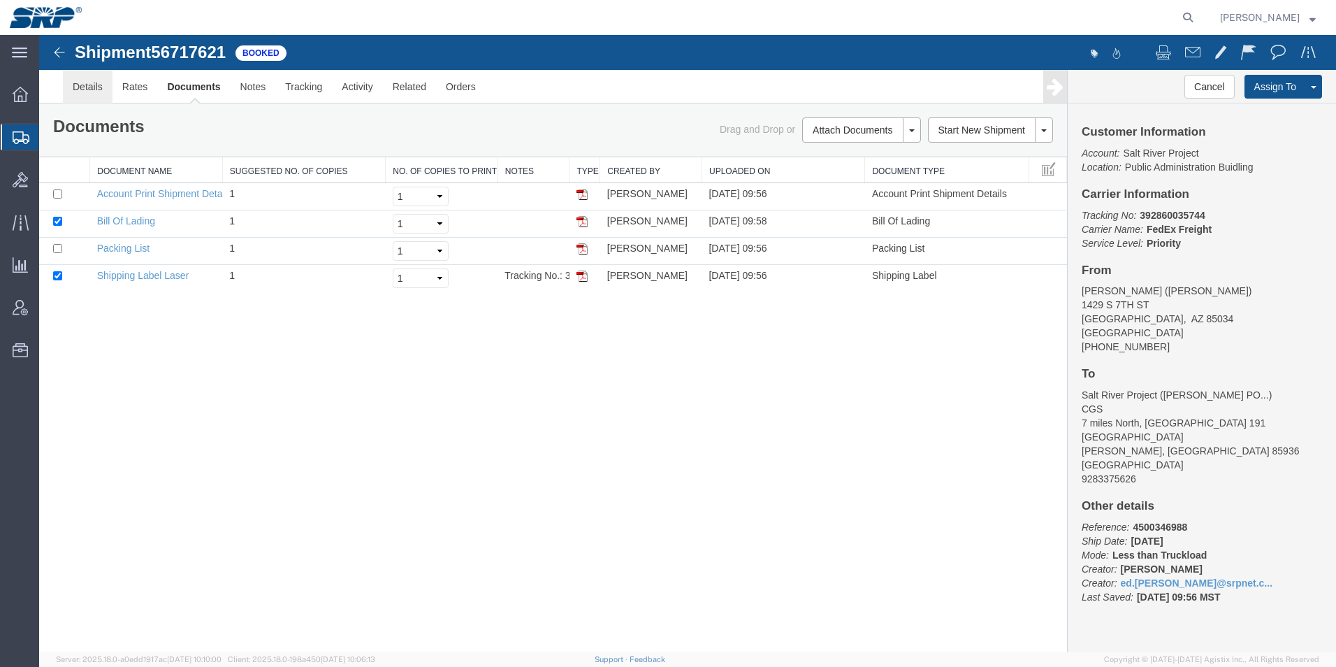
click at [88, 82] on link "Details" at bounding box center [88, 87] width 50 height 34
